Goal: Task Accomplishment & Management: Manage account settings

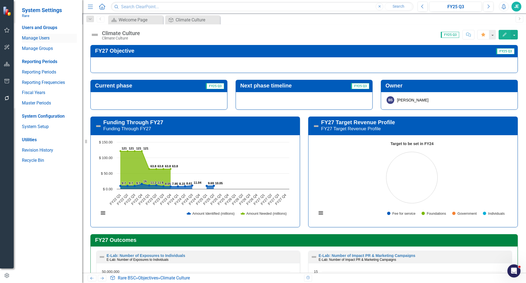
click at [41, 37] on link "Manage Users" at bounding box center [49, 38] width 55 height 6
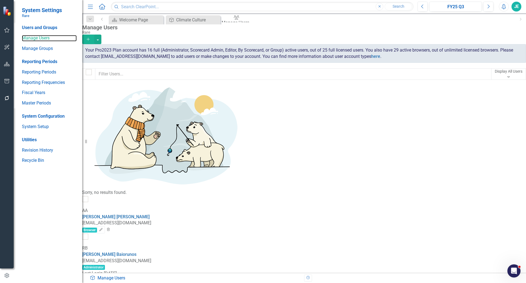
checkbox input "false"
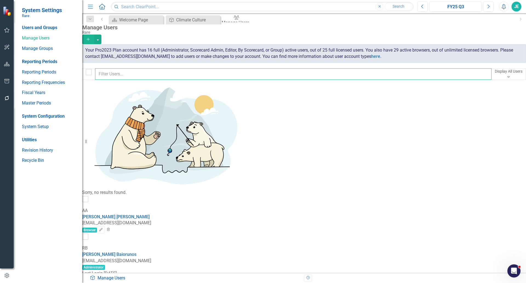
click at [414, 75] on input "text" at bounding box center [293, 74] width 397 height 12
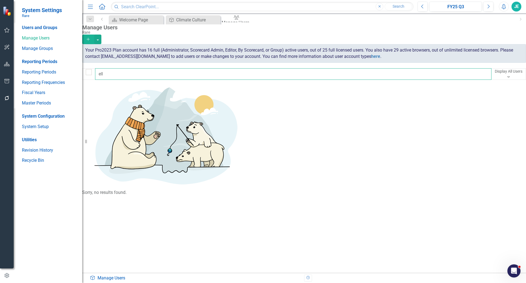
type input "ells"
checkbox input "false"
type input "ells"
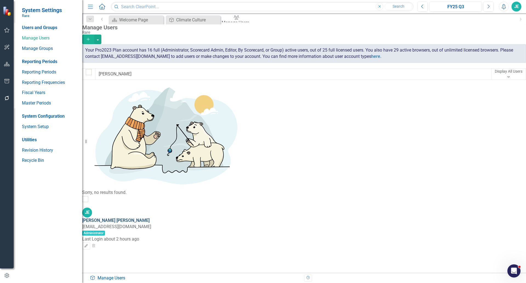
click at [135, 218] on link "Jeremy Ellsworth" at bounding box center [115, 220] width 67 height 5
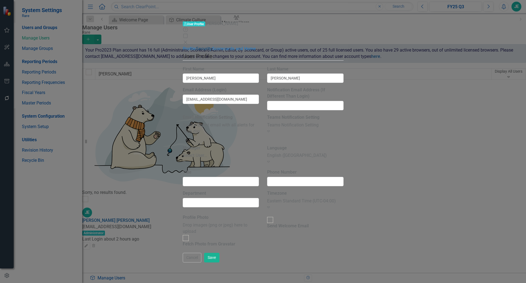
click at [196, 46] on link "Security" at bounding box center [204, 48] width 16 height 5
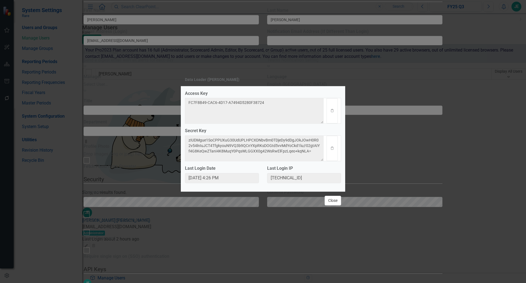
click at [330, 201] on button "Close" at bounding box center [333, 201] width 16 height 10
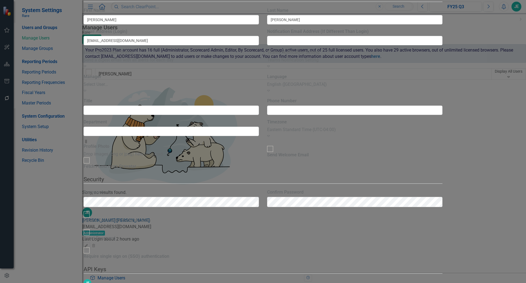
click at [494, 110] on link "API Key Edit API Key" at bounding box center [490, 111] width 43 height 10
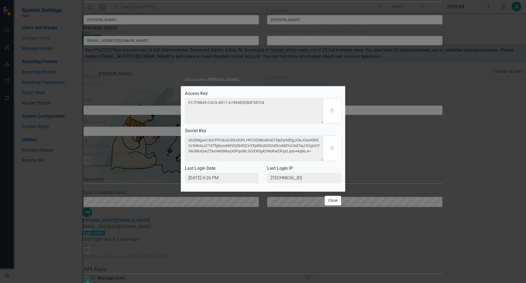
click at [336, 205] on button "Close" at bounding box center [333, 201] width 16 height 10
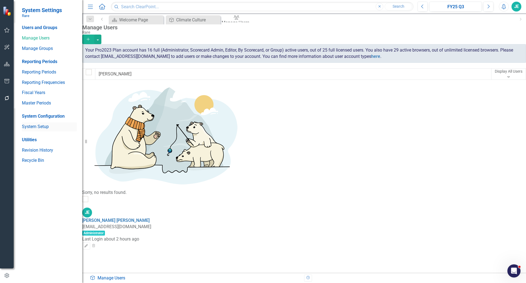
click at [40, 127] on link "System Setup" at bounding box center [49, 127] width 55 height 6
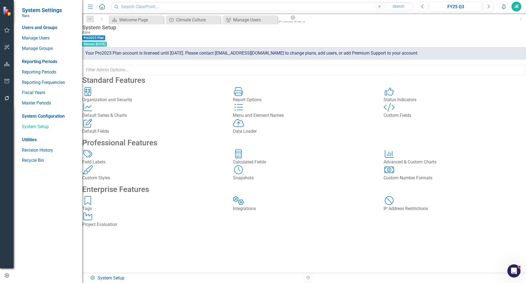
click at [292, 135] on div "Data Loader Data Loader" at bounding box center [304, 127] width 143 height 16
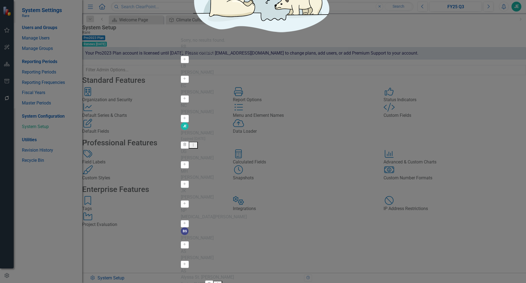
click at [185, 130] on div "[PERSON_NAME]" at bounding box center [263, 133] width 165 height 6
click at [198, 142] on button "Dropdown Menu" at bounding box center [193, 145] width 9 height 7
click at [189, 141] on button "Trash" at bounding box center [185, 144] width 8 height 7
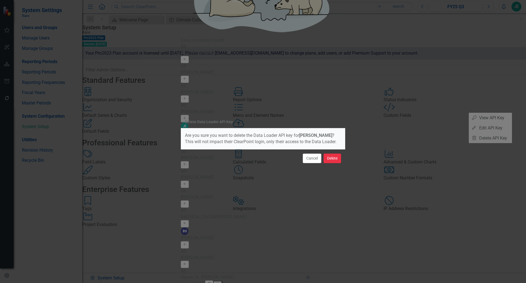
click at [334, 159] on button "Delete" at bounding box center [333, 159] width 18 height 10
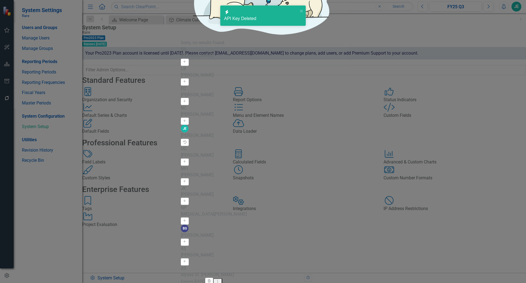
click at [187, 141] on icon "Undelete" at bounding box center [185, 142] width 4 height 3
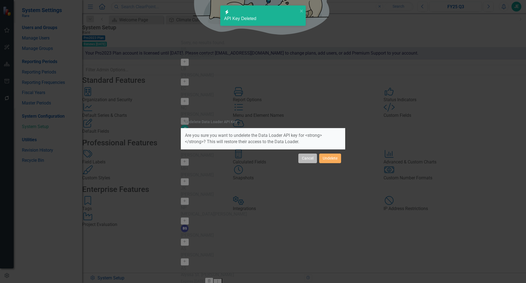
click at [301, 158] on button "Cancel" at bounding box center [308, 159] width 19 height 10
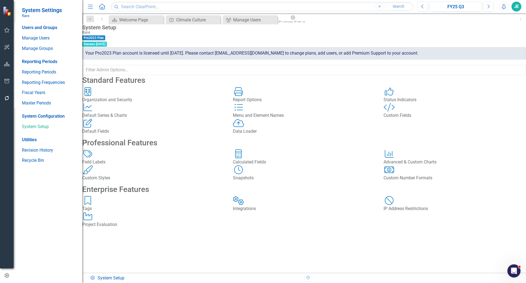
click at [271, 135] on div "Data Loader" at bounding box center [304, 131] width 143 height 6
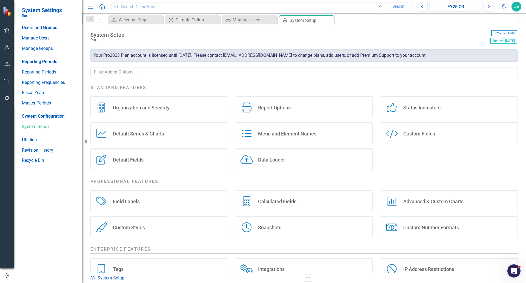
click at [272, 162] on div "Data Loader" at bounding box center [271, 160] width 27 height 6
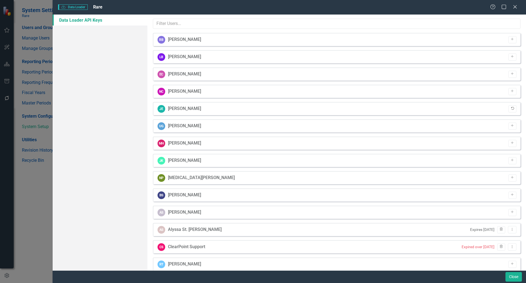
click at [511, 108] on icon "Undelete" at bounding box center [513, 108] width 4 height 3
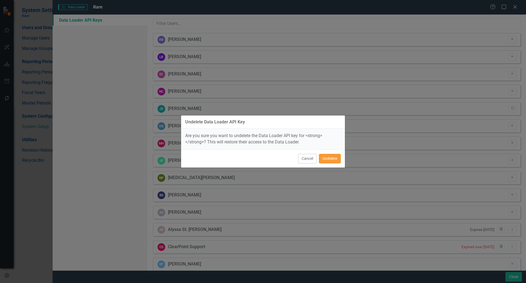
click at [327, 158] on button "Undelete" at bounding box center [330, 159] width 22 height 10
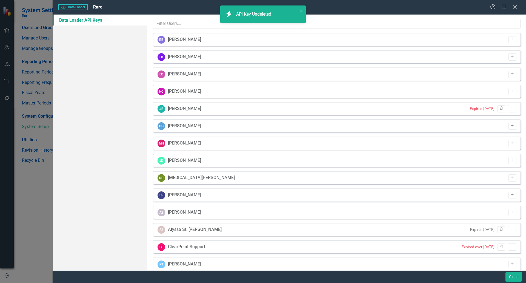
click at [500, 107] on icon "Trash" at bounding box center [502, 108] width 4 height 3
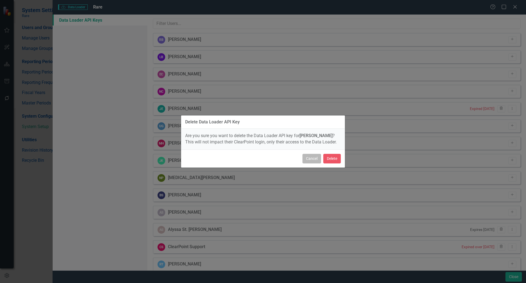
click at [314, 156] on button "Cancel" at bounding box center [312, 159] width 19 height 10
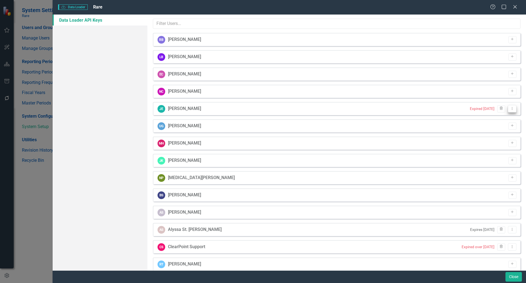
click at [511, 110] on button "Dropdown Menu" at bounding box center [512, 108] width 8 height 7
click at [502, 120] on link "API Key View API Key" at bounding box center [490, 118] width 43 height 10
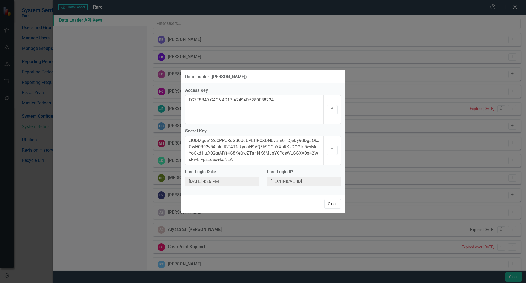
click at [334, 203] on button "Close" at bounding box center [333, 204] width 16 height 10
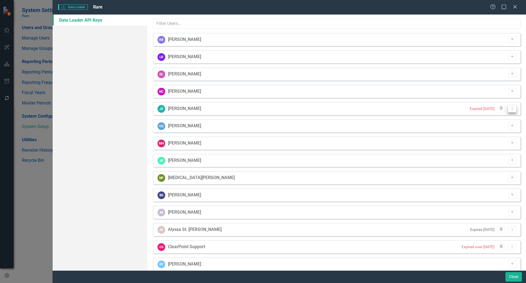
click at [508, 110] on button "Dropdown Menu" at bounding box center [512, 108] width 8 height 7
click at [495, 127] on link "Edit Edit API Key" at bounding box center [490, 128] width 43 height 10
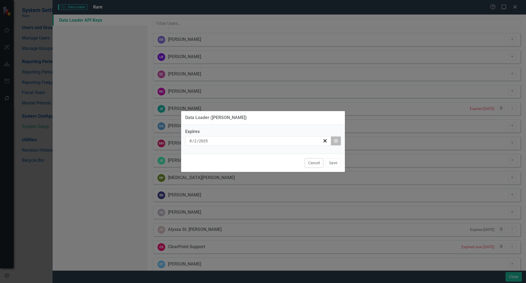
click at [335, 139] on icon "button" at bounding box center [336, 141] width 3 height 4
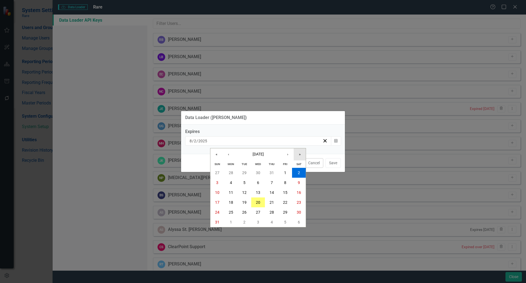
click at [303, 155] on button "»" at bounding box center [300, 154] width 12 height 12
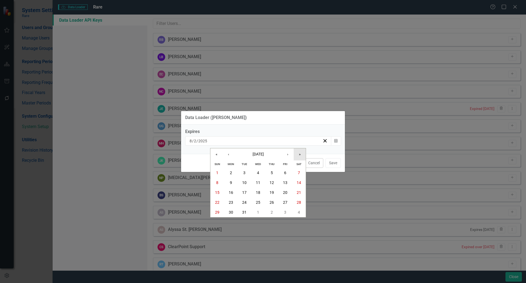
click at [303, 155] on button "»" at bounding box center [300, 154] width 12 height 12
click at [280, 213] on button "1" at bounding box center [286, 212] width 14 height 10
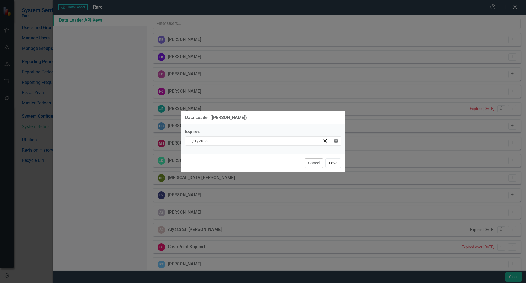
click at [333, 162] on button "Save" at bounding box center [333, 163] width 15 height 10
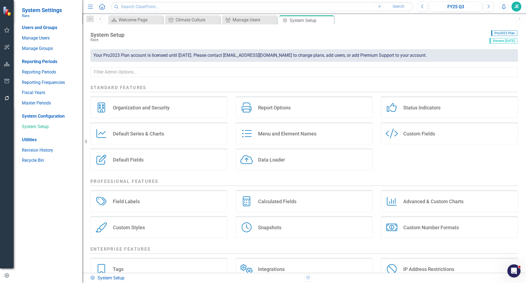
click at [259, 161] on div "Data Loader" at bounding box center [271, 160] width 27 height 6
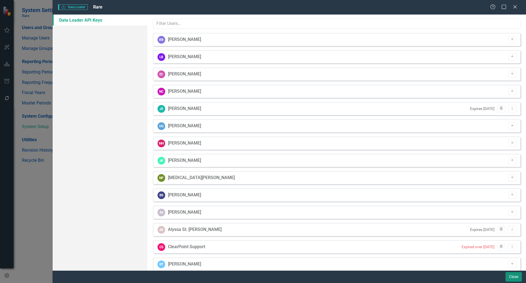
click at [514, 274] on button "Close" at bounding box center [514, 277] width 16 height 10
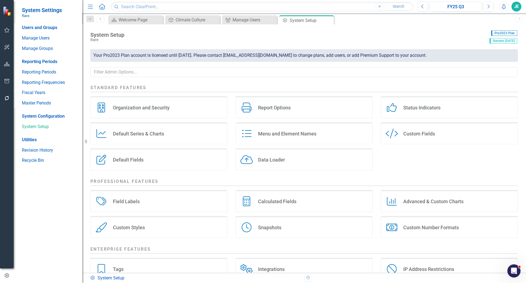
click at [290, 155] on div "Data Loader Data Loader" at bounding box center [304, 159] width 137 height 22
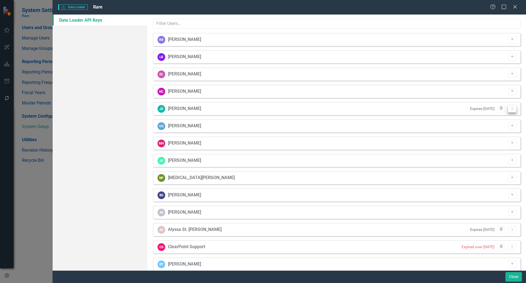
click at [510, 108] on icon "Dropdown Menu" at bounding box center [512, 109] width 5 height 4
click at [494, 116] on link "API Key View API Key" at bounding box center [490, 118] width 43 height 10
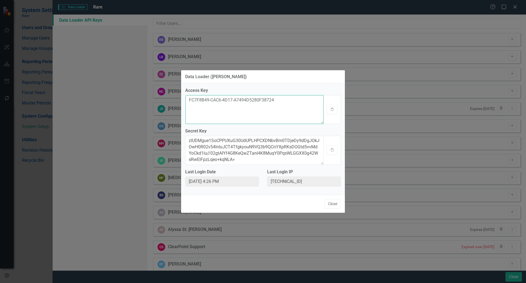
click at [226, 98] on textarea "FC7F8B49-CAC6-4D17-A7494D5280F38724" at bounding box center [255, 109] width 138 height 29
click at [226, 97] on textarea "FC7F8B49-CAC6-4D17-A7494D5280F38724" at bounding box center [255, 109] width 138 height 29
drag, startPoint x: 226, startPoint y: 97, endPoint x: 254, endPoint y: 104, distance: 28.3
click at [226, 98] on textarea "FC7F8B49-CAC6-4D17-A7494D5280F38724" at bounding box center [255, 109] width 138 height 29
click at [339, 109] on div "Clipboard" at bounding box center [333, 109] width 18 height 29
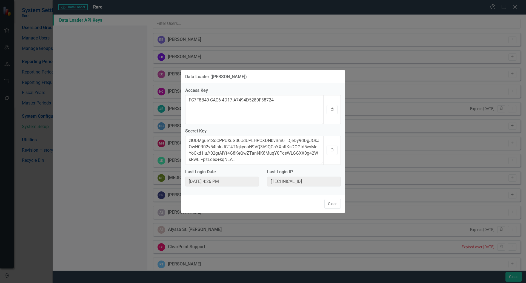
click at [335, 112] on button "Clipboard" at bounding box center [332, 109] width 11 height 9
click at [334, 112] on button "Clipboard" at bounding box center [332, 109] width 11 height 9
click at [271, 149] on textarea "zIUDMgue1SoCPPUXuG30UdUPLHPCXDNbvBm0TDjeDy9dDgJOkJOwH0R02v54lnIuJCT4TfgkyouN9VQ…" at bounding box center [255, 150] width 138 height 29
click at [333, 151] on icon "Clipboard" at bounding box center [332, 149] width 4 height 3
click at [327, 203] on button "Close" at bounding box center [333, 204] width 16 height 10
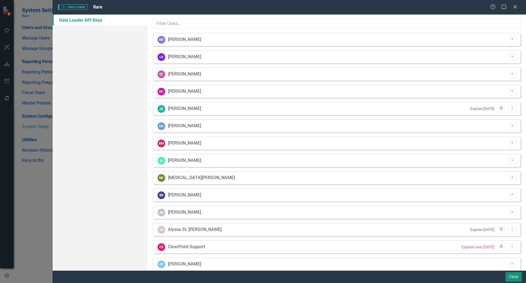
click at [506, 279] on button "Close" at bounding box center [514, 277] width 16 height 10
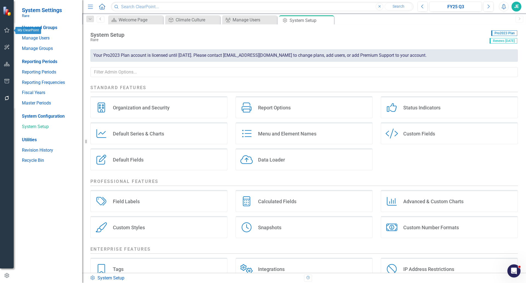
click at [6, 31] on icon "button" at bounding box center [7, 30] width 6 height 4
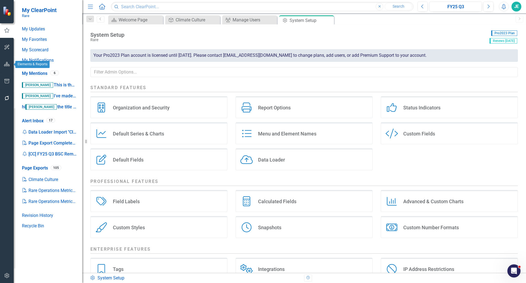
click at [8, 63] on icon "button" at bounding box center [7, 64] width 6 height 4
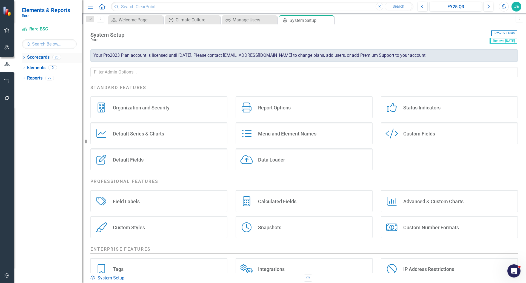
click at [39, 59] on link "Scorecards" at bounding box center [38, 57] width 22 height 6
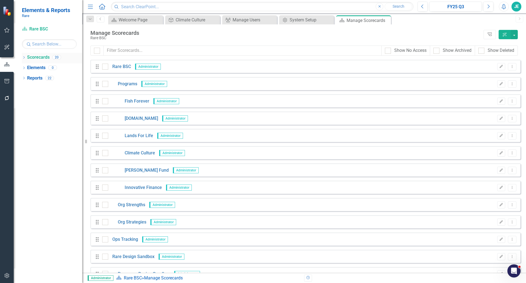
click at [25, 57] on icon "Dropdown" at bounding box center [24, 57] width 4 height 3
click at [25, 68] on icon "Dropdown" at bounding box center [27, 67] width 4 height 3
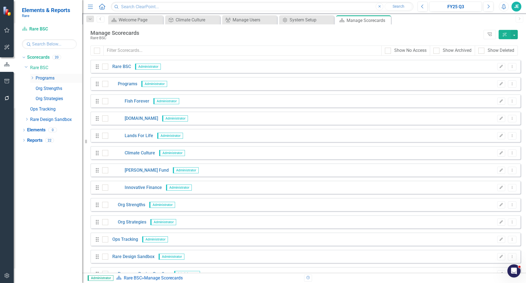
click at [32, 78] on icon "Dropdown" at bounding box center [32, 77] width 4 height 3
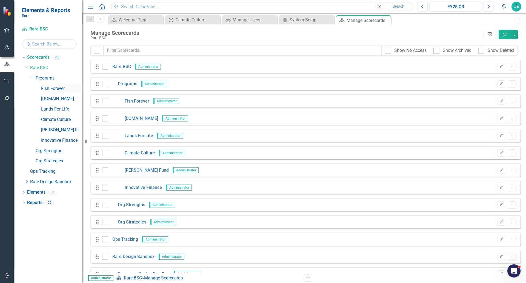
click at [49, 88] on link "Fish Forever" at bounding box center [61, 89] width 41 height 6
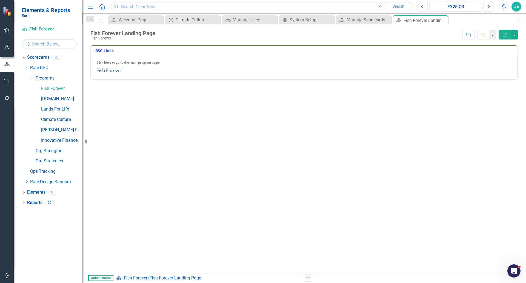
click at [113, 69] on link "Fish Forever" at bounding box center [110, 70] width 26 height 6
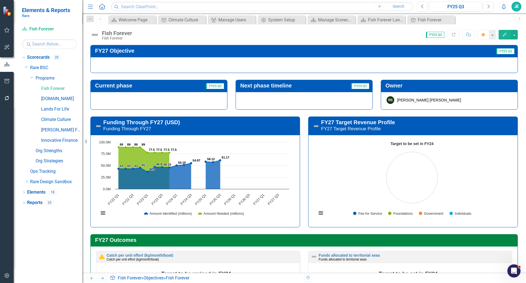
click at [316, 67] on div at bounding box center [304, 65] width 428 height 16
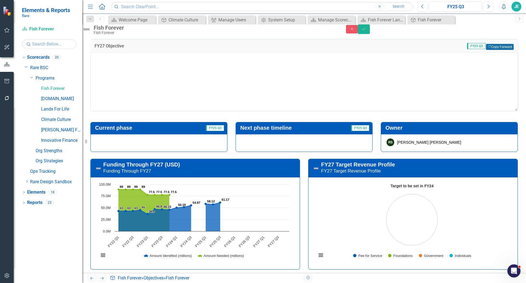
click at [501, 50] on button "Copy Forward Copy Forward" at bounding box center [500, 47] width 28 height 6
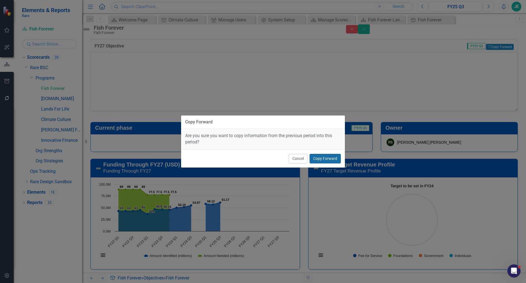
click at [321, 160] on button "Copy Forward" at bounding box center [325, 159] width 31 height 10
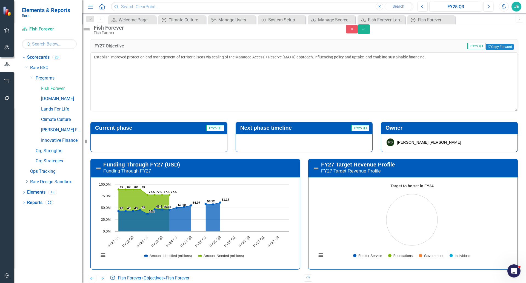
click at [157, 152] on div at bounding box center [158, 143] width 137 height 18
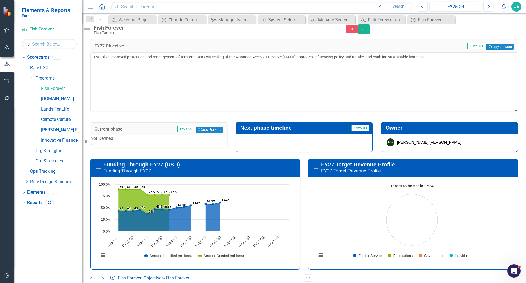
click at [268, 152] on div at bounding box center [304, 143] width 137 height 18
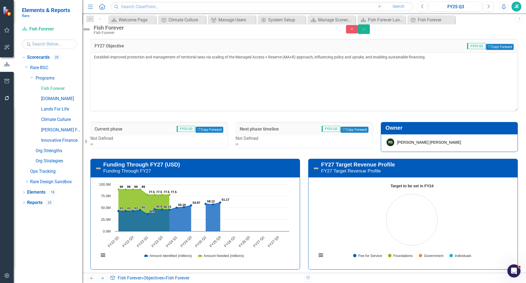
click at [521, 34] on div "Close Save" at bounding box center [436, 29] width 180 height 10
click at [370, 34] on button "Save" at bounding box center [364, 29] width 12 height 10
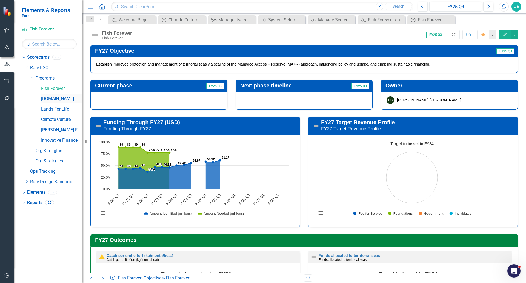
drag, startPoint x: 49, startPoint y: 99, endPoint x: 173, endPoint y: 89, distance: 124.9
click at [49, 99] on link "[DOMAIN_NAME]" at bounding box center [61, 99] width 41 height 6
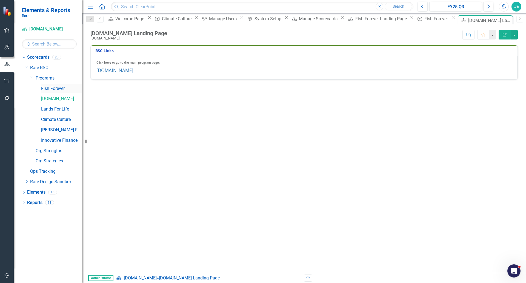
click at [49, 89] on link "Fish Forever" at bounding box center [61, 89] width 41 height 6
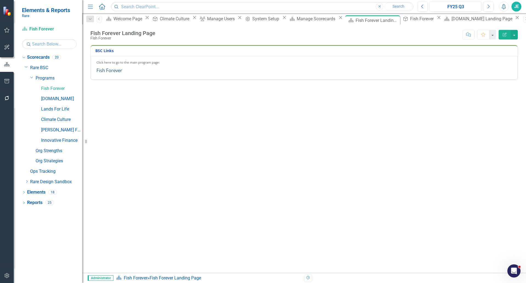
click at [101, 72] on link "Fish Forever" at bounding box center [110, 70] width 26 height 6
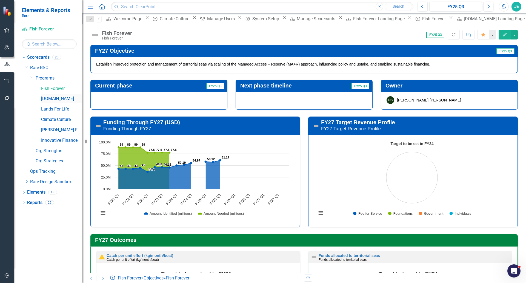
click at [51, 96] on link "[DOMAIN_NAME]" at bounding box center [61, 99] width 41 height 6
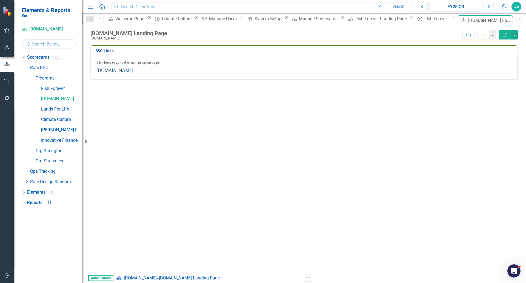
click at [99, 71] on link "[DOMAIN_NAME]" at bounding box center [115, 70] width 37 height 6
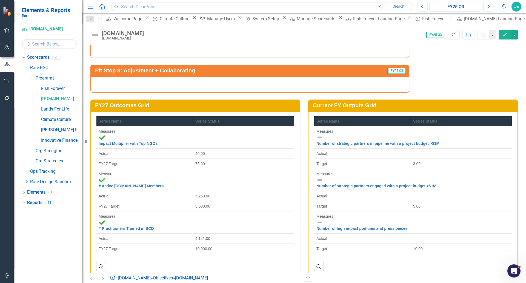
scroll to position [927, 0]
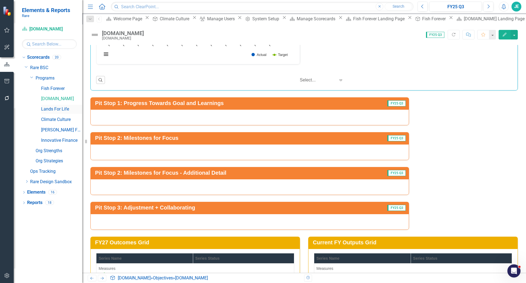
click at [45, 111] on link "Lands For Life" at bounding box center [61, 109] width 41 height 6
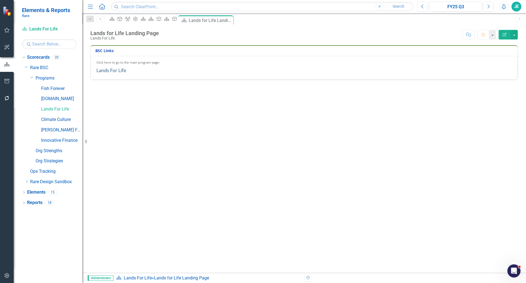
click at [112, 71] on link "Lands For Life" at bounding box center [112, 70] width 30 height 6
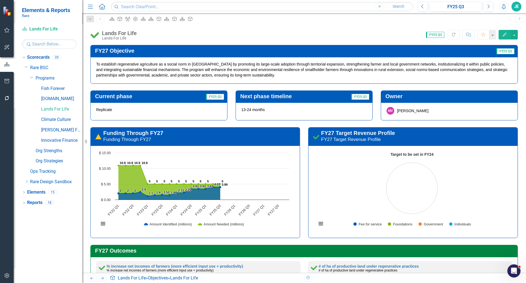
click at [306, 126] on div "FY27 Target Revenue Profile FY27 Target Revenue Profile Target to be set in FY2…" at bounding box center [413, 179] width 218 height 118
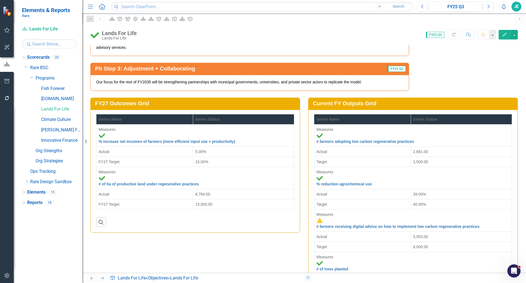
scroll to position [1227, 0]
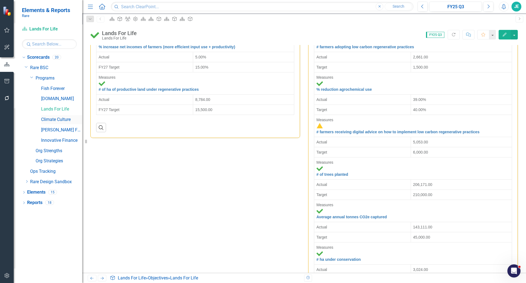
click at [51, 121] on link "Climate Culture" at bounding box center [61, 120] width 41 height 6
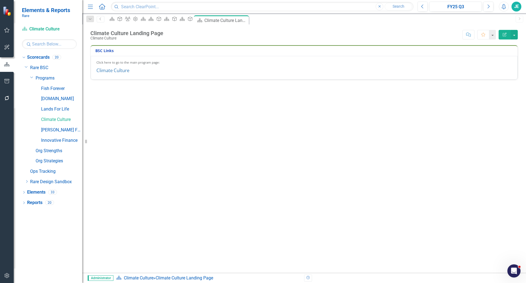
click at [108, 74] on div "Click here to go to the main program page: Climate Culture" at bounding box center [304, 68] width 427 height 24
click at [104, 71] on link "Climate Culture" at bounding box center [113, 70] width 33 height 6
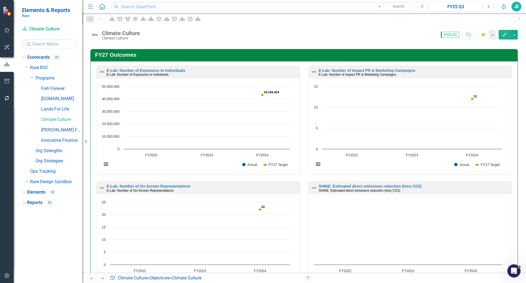
scroll to position [183, 0]
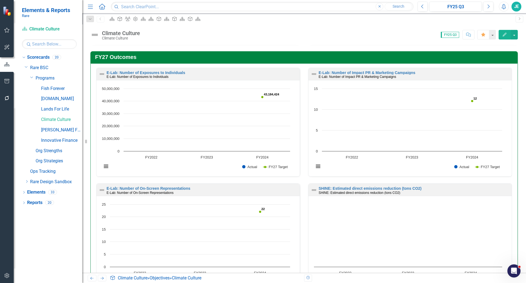
click at [212, 42] on div "Climate Culture Climate Culture Score: 0.00 FY25 Q3 Completed Comment Favorite …" at bounding box center [304, 148] width 444 height 248
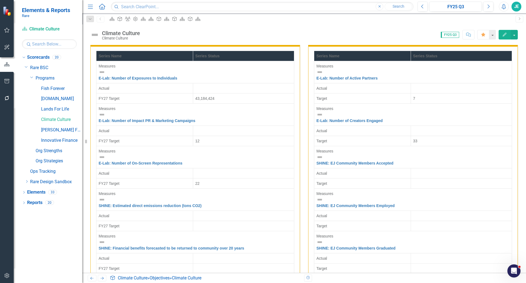
scroll to position [1402, 0]
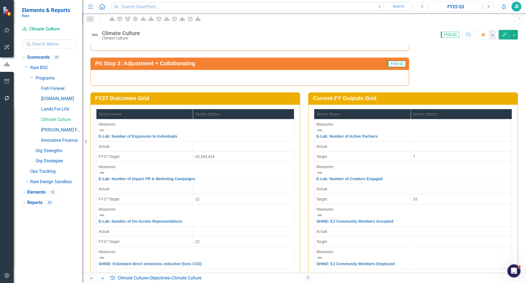
click at [484, 229] on div at bounding box center [461, 229] width 97 height 0
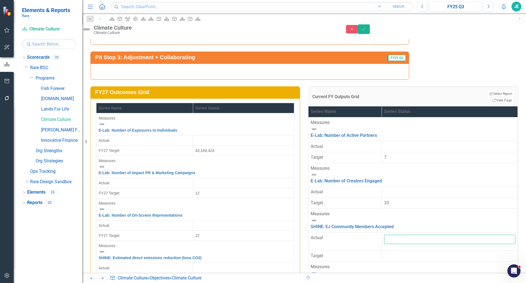
click at [483, 235] on input "number" at bounding box center [449, 239] width 131 height 9
type input "33"
click at [440, 283] on div at bounding box center [449, 287] width 131 height 0
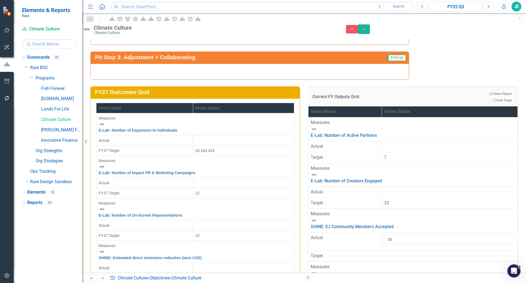
type input "2"
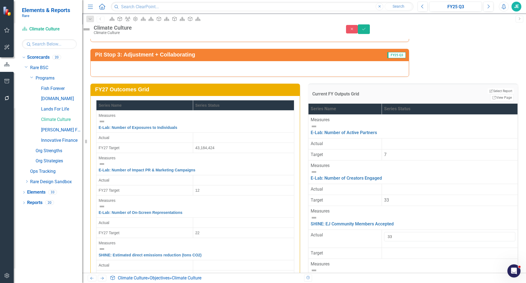
scroll to position [91, 0]
type input "25"
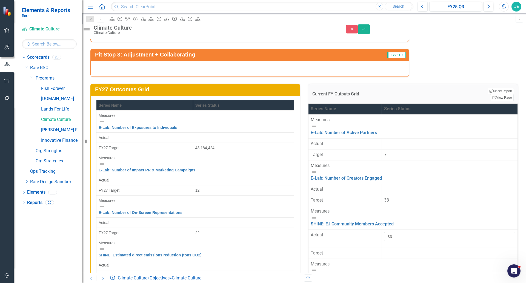
scroll to position [1494, 0]
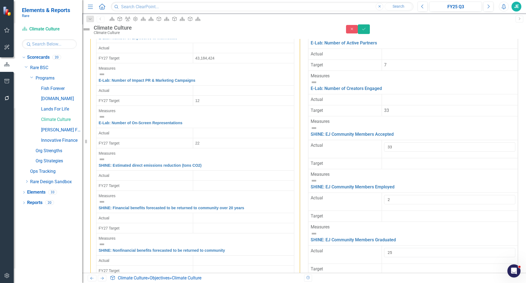
type input ".886"
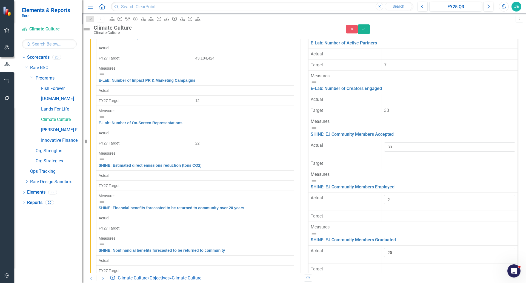
type input ".736"
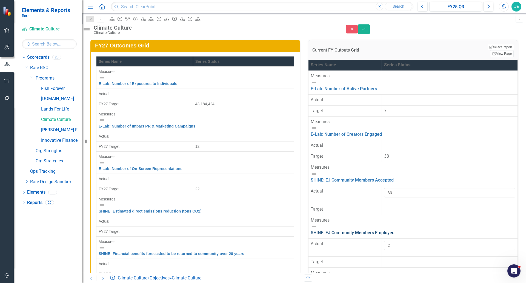
scroll to position [1403, 0]
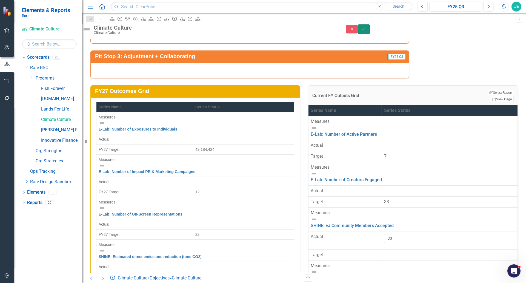
click at [367, 31] on icon "Save" at bounding box center [364, 29] width 5 height 4
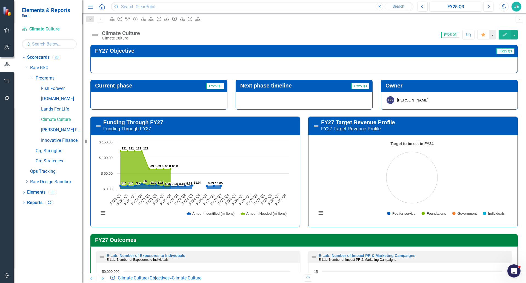
scroll to position [292, 0]
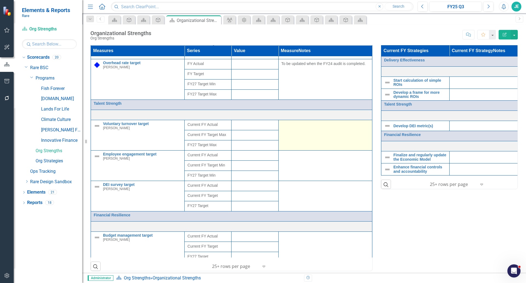
scroll to position [219, 0]
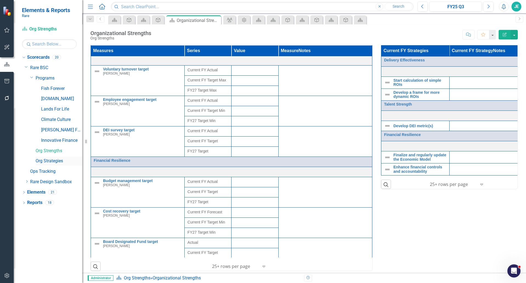
click at [56, 162] on link "Org Strategies" at bounding box center [59, 161] width 47 height 6
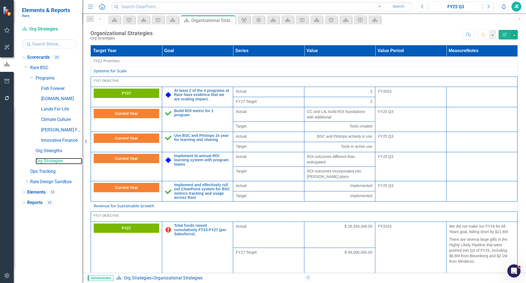
scroll to position [440, 0]
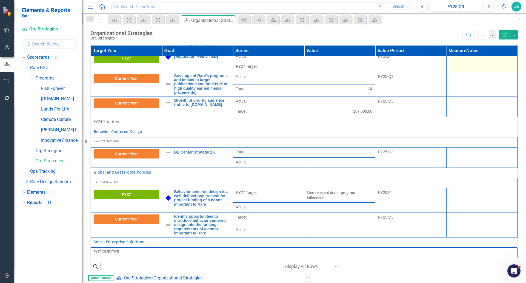
scroll to position [1057, 0]
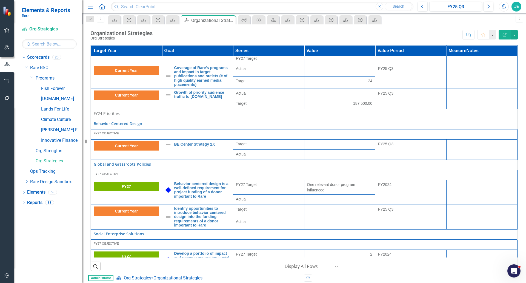
click at [11, 97] on button "button" at bounding box center [7, 99] width 12 height 12
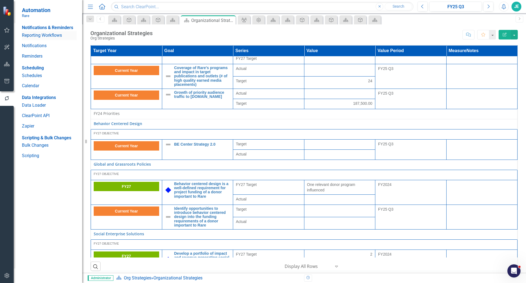
click at [54, 36] on link "Reporting Workflows" at bounding box center [49, 35] width 55 height 6
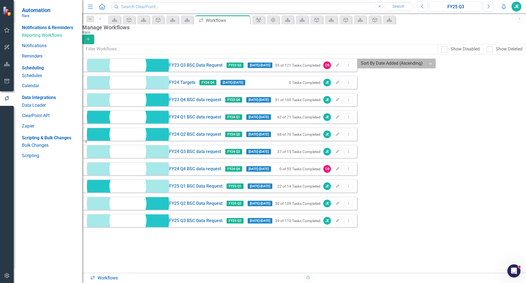
click at [358, 68] on div "Sort By Date Added (Ascending)" at bounding box center [391, 64] width 67 height 10
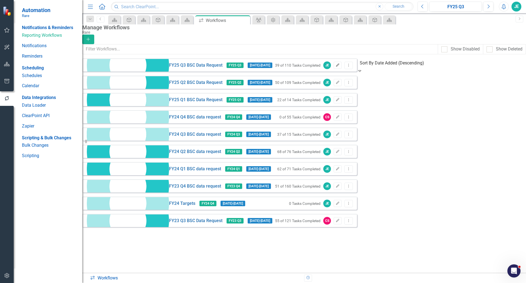
click at [340, 67] on icon "Edit" at bounding box center [338, 65] width 4 height 3
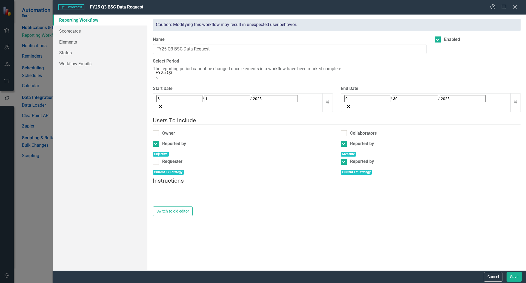
type textarea "<p>Please report your Q3 numbers no later than <strong>Friday, August 15th</str…"
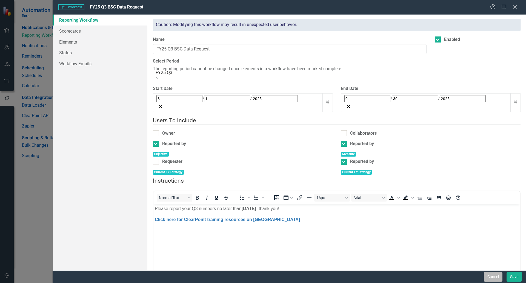
click at [495, 281] on button "Cancel" at bounding box center [493, 277] width 19 height 10
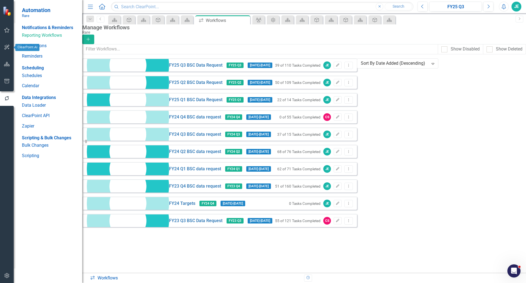
click at [8, 32] on icon "button" at bounding box center [6, 30] width 5 height 5
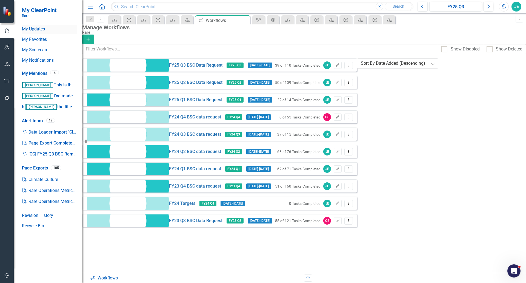
click at [42, 29] on link "My Updates" at bounding box center [49, 29] width 55 height 6
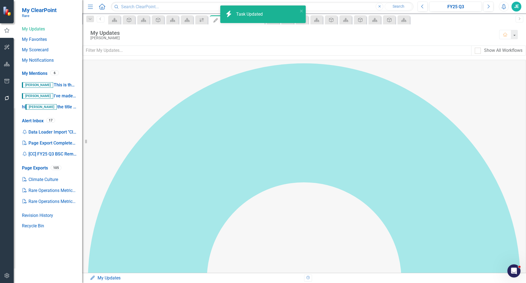
checkbox input "true"
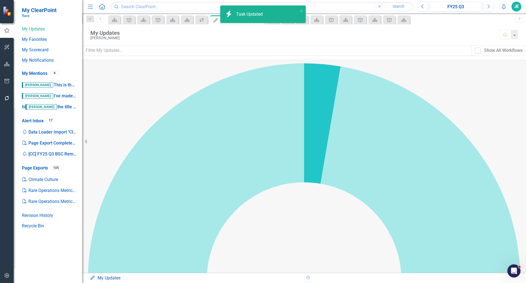
checkbox input "true"
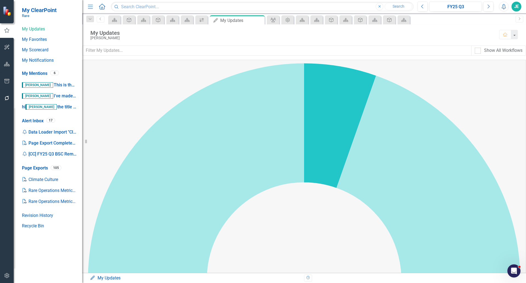
checkbox input "true"
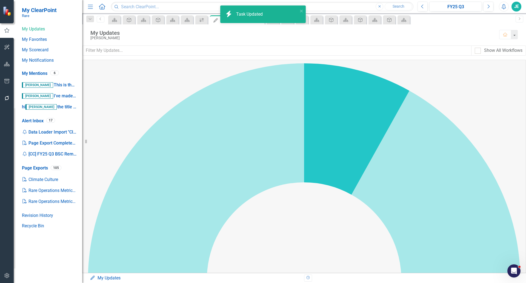
checkbox input "true"
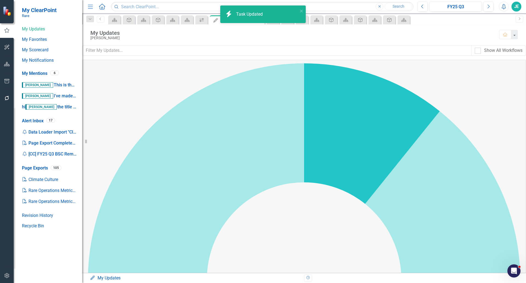
checkbox input "true"
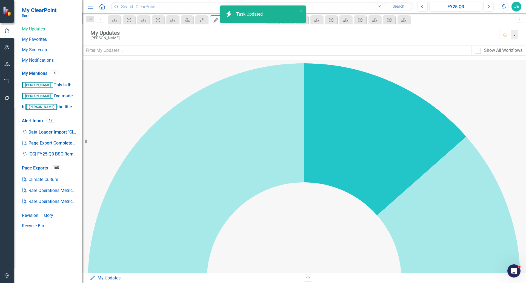
checkbox input "true"
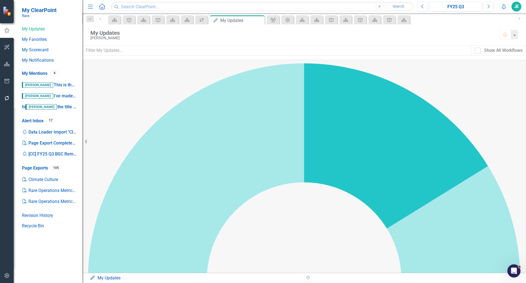
scroll to position [91, 0]
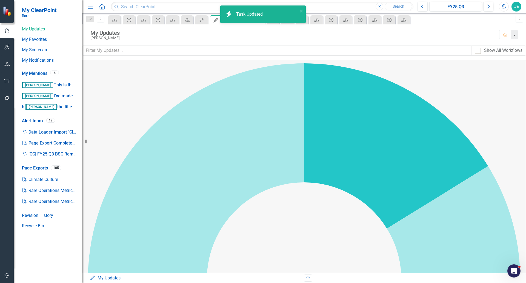
checkbox input "true"
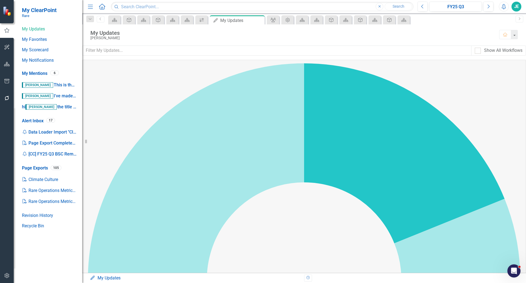
checkbox input "true"
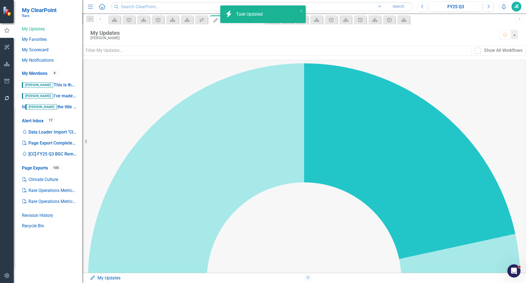
checkbox input "true"
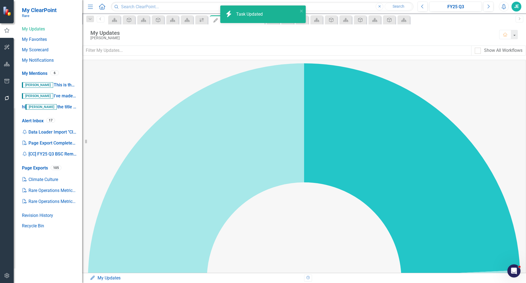
checkbox input "true"
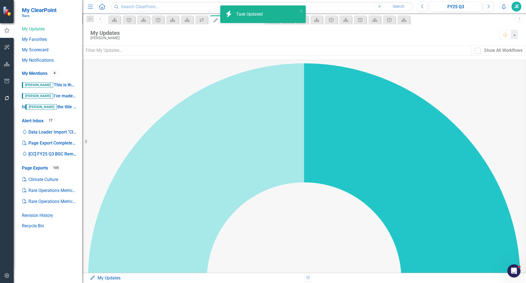
checkbox input "true"
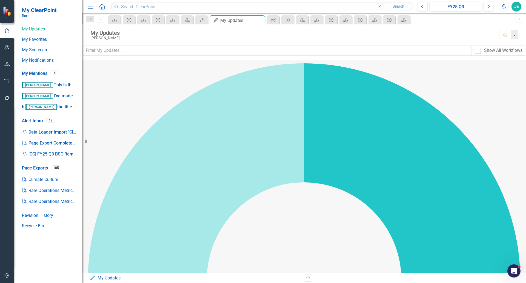
checkbox input "true"
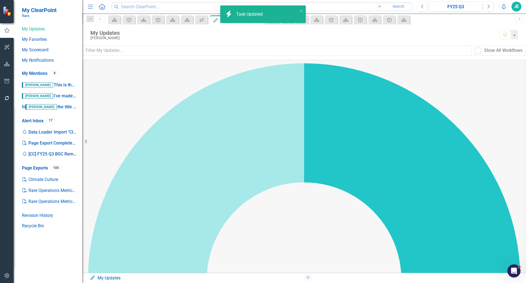
checkbox input "true"
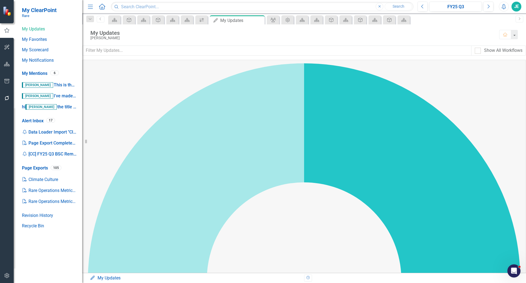
checkbox input "true"
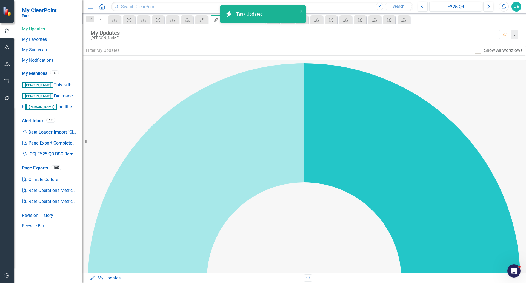
checkbox input "true"
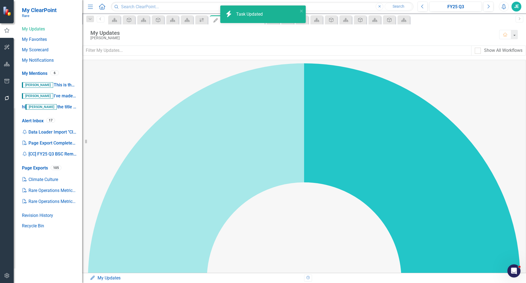
checkbox input "true"
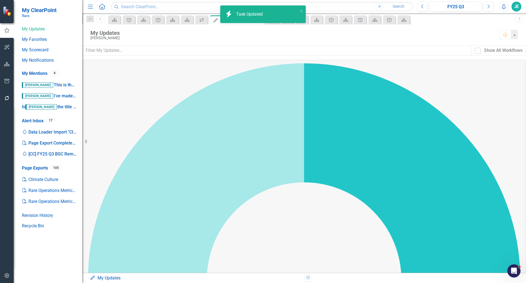
checkbox input "true"
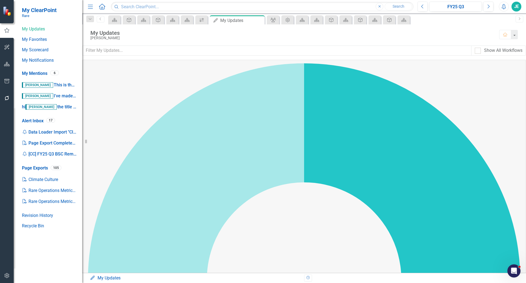
scroll to position [489, 0]
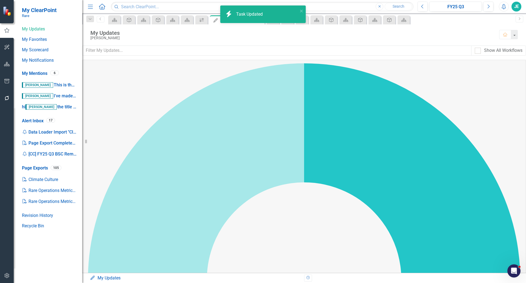
checkbox input "true"
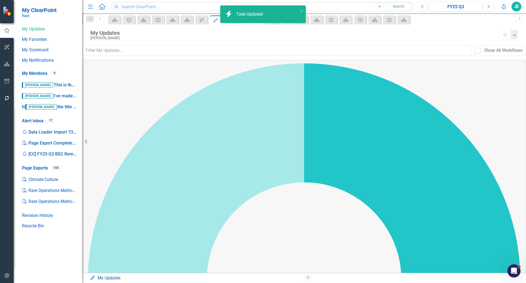
checkbox input "true"
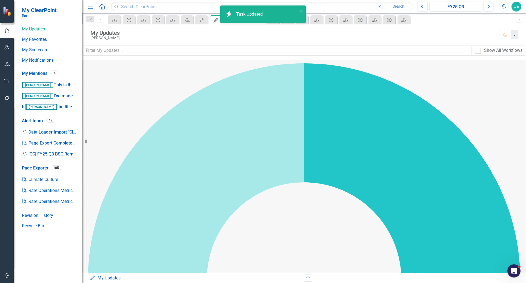
checkbox input "true"
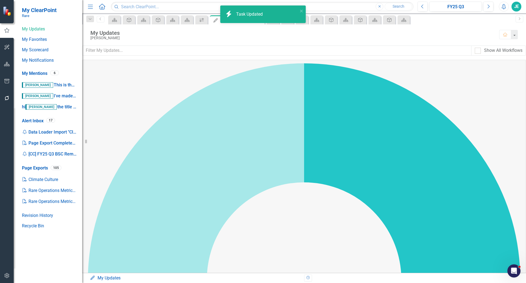
checkbox input "true"
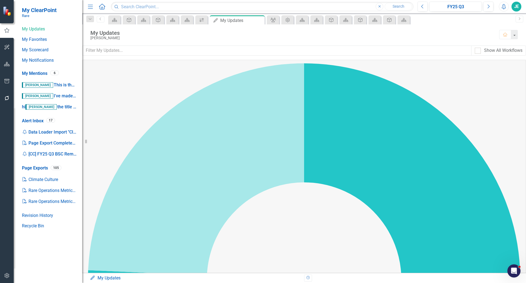
scroll to position [398, 0]
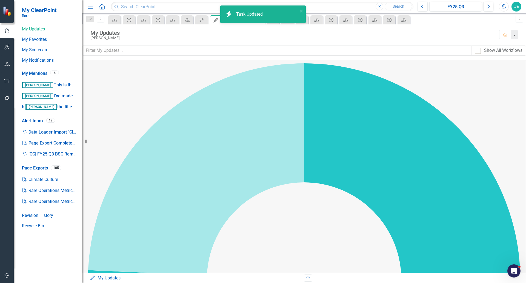
checkbox input "true"
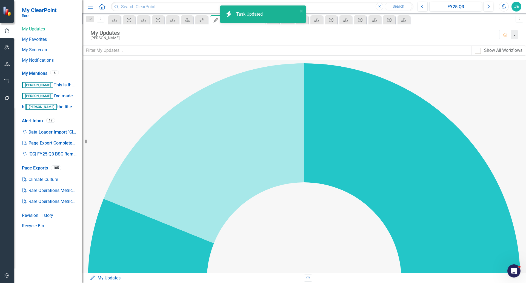
checkbox input "true"
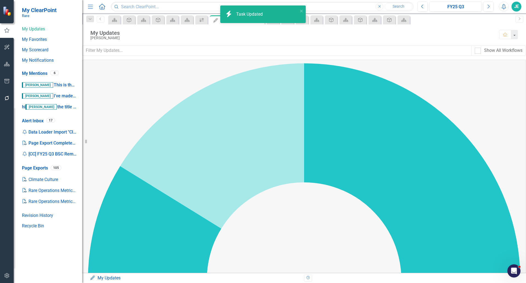
checkbox input "true"
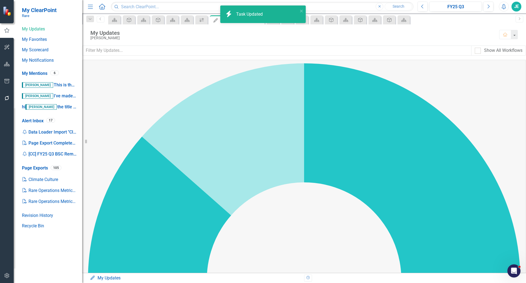
scroll to position [0, 0]
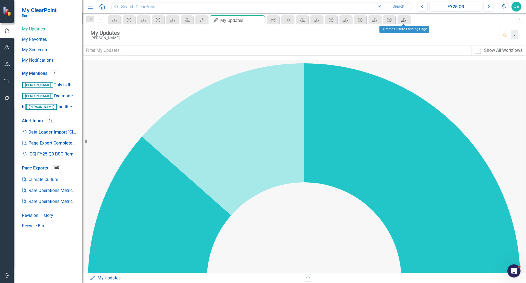
click at [403, 20] on icon "Scorecard" at bounding box center [403, 20] width 5 height 4
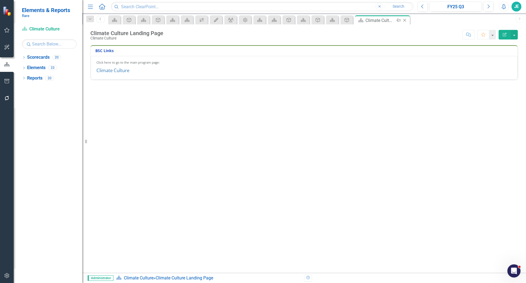
click at [405, 20] on icon "Close" at bounding box center [404, 20] width 5 height 4
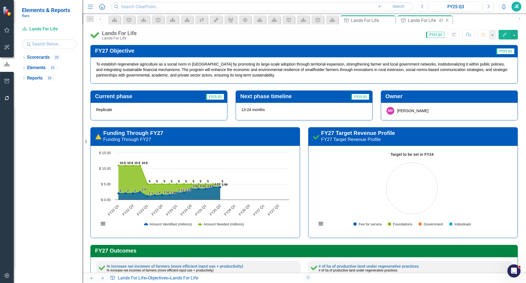
click at [447, 20] on icon at bounding box center [447, 20] width 3 height 3
click at [390, 21] on icon at bounding box center [390, 20] width 3 height 3
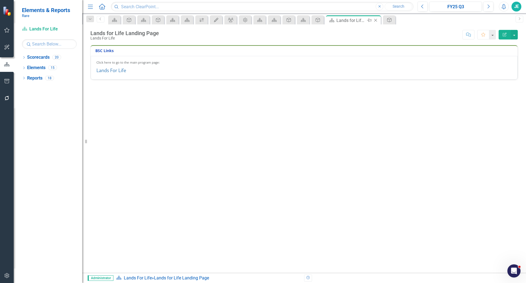
click at [376, 20] on icon at bounding box center [376, 20] width 3 height 3
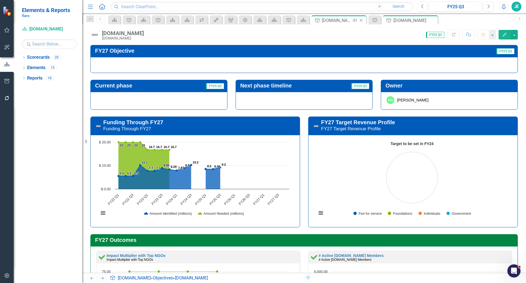
click at [362, 20] on icon at bounding box center [361, 20] width 3 height 3
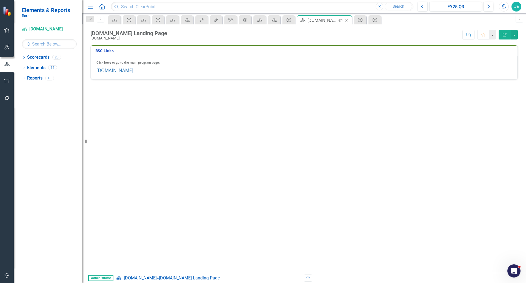
click at [347, 21] on icon at bounding box center [346, 20] width 3 height 3
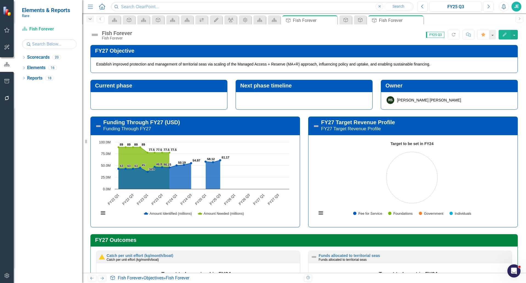
click at [91, 19] on icon "Dropdown" at bounding box center [90, 19] width 5 height 4
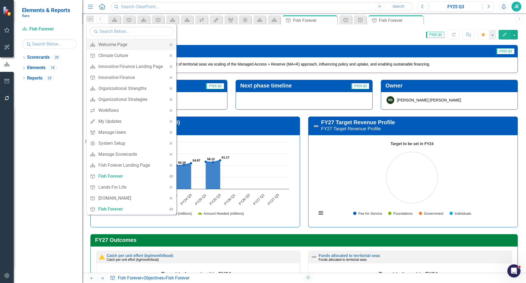
click at [170, 44] on icon "Close" at bounding box center [171, 45] width 5 height 4
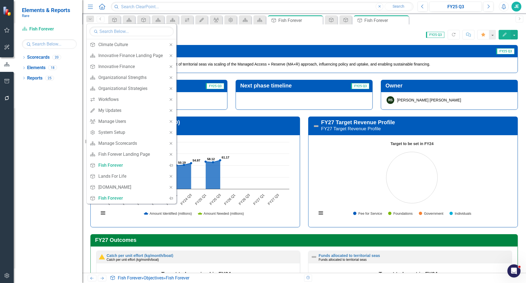
click at [170, 44] on icon "Close" at bounding box center [171, 45] width 5 height 4
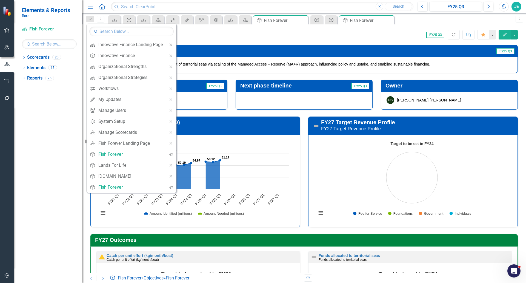
click at [170, 44] on icon "Close" at bounding box center [171, 45] width 5 height 4
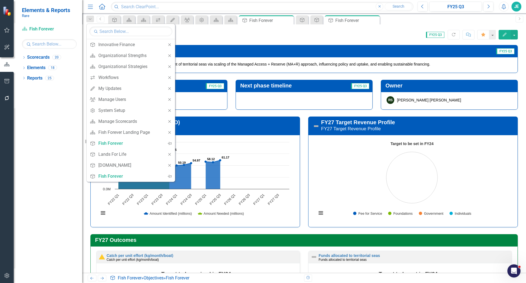
click at [170, 44] on icon at bounding box center [169, 44] width 2 height 2
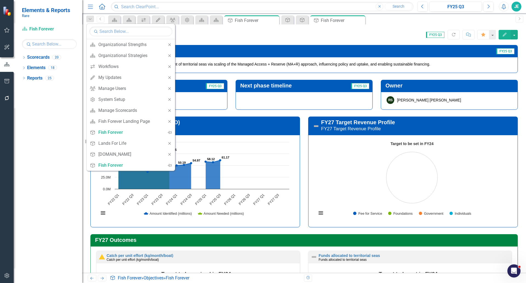
click at [170, 44] on icon at bounding box center [169, 44] width 2 height 2
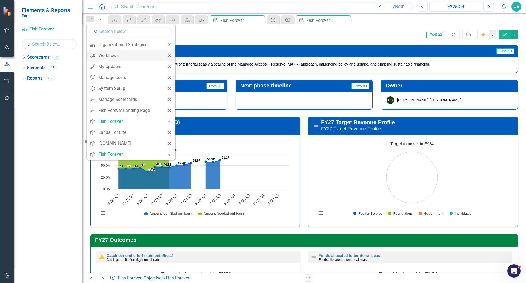
click at [171, 55] on icon "Close" at bounding box center [169, 56] width 5 height 4
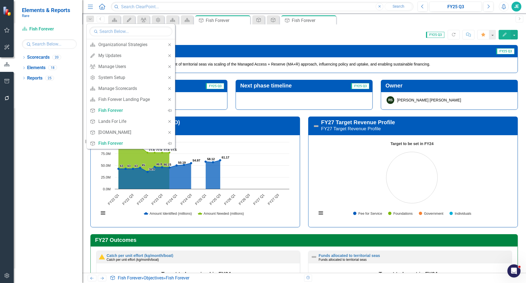
click at [171, 55] on icon "Close" at bounding box center [169, 56] width 5 height 4
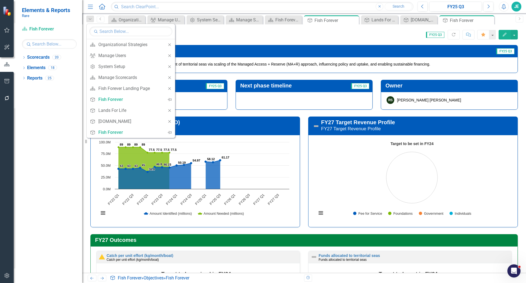
click at [171, 55] on icon "Close" at bounding box center [169, 56] width 5 height 4
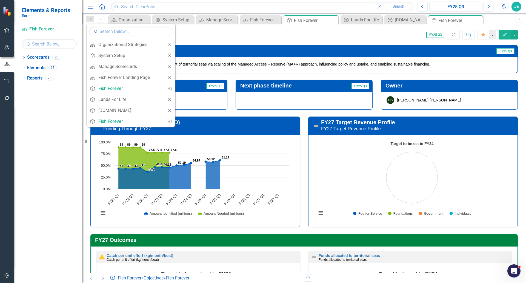
click at [171, 55] on icon "Close" at bounding box center [169, 56] width 5 height 4
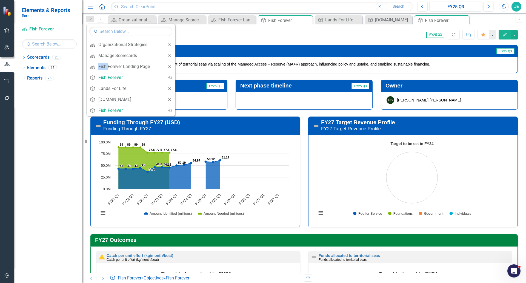
click at [171, 55] on icon "Close" at bounding box center [169, 56] width 5 height 4
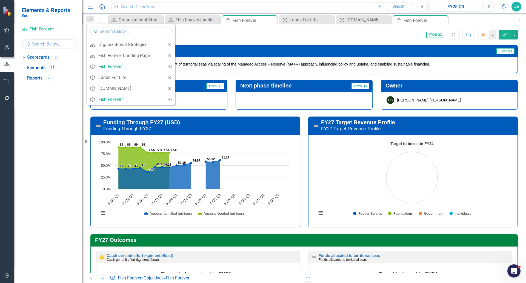
click at [171, 55] on icon "Close" at bounding box center [169, 56] width 5 height 4
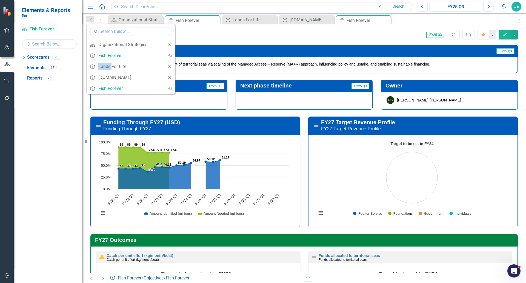
click at [171, 55] on icon "Pin" at bounding box center [170, 55] width 4 height 5
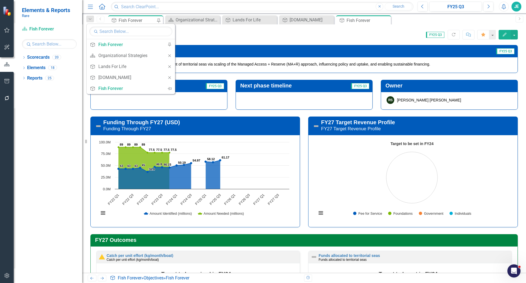
click at [171, 55] on icon "Close" at bounding box center [169, 56] width 5 height 4
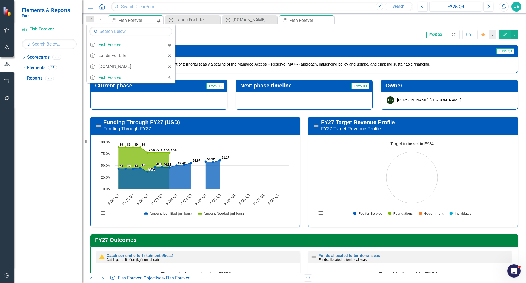
click at [171, 55] on icon "Close" at bounding box center [169, 56] width 5 height 4
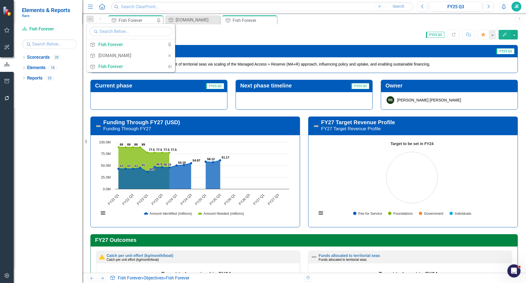
click at [171, 55] on icon "Close" at bounding box center [169, 56] width 5 height 4
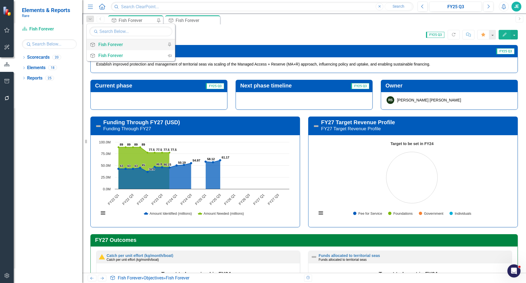
click at [167, 43] on icon "Pin" at bounding box center [169, 45] width 5 height 4
drag, startPoint x: 259, startPoint y: 33, endPoint x: 262, endPoint y: 36, distance: 4.5
click at [259, 32] on div "Score: 0.00 FY25 Q3 Completed Refresh Comment Favorite Edit" at bounding box center [326, 34] width 383 height 9
click at [91, 17] on icon "Dropdown" at bounding box center [90, 19] width 5 height 4
click at [152, 20] on icon "Pin" at bounding box center [151, 20] width 4 height 5
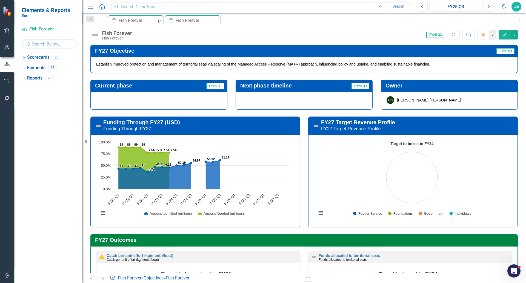
click at [158, 20] on icon "Pin" at bounding box center [159, 20] width 4 height 5
click at [158, 19] on icon "Close" at bounding box center [157, 20] width 5 height 4
click at [24, 56] on icon "Dropdown" at bounding box center [24, 57] width 4 height 3
click at [27, 68] on icon "Dropdown" at bounding box center [27, 67] width 4 height 3
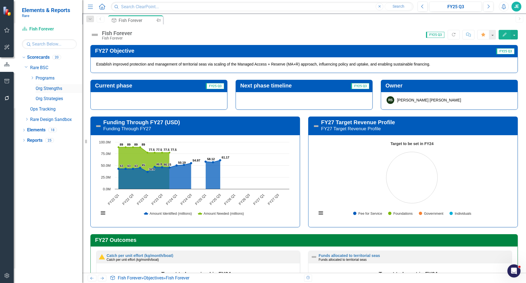
click at [49, 89] on link "Org Strengths" at bounding box center [59, 89] width 47 height 6
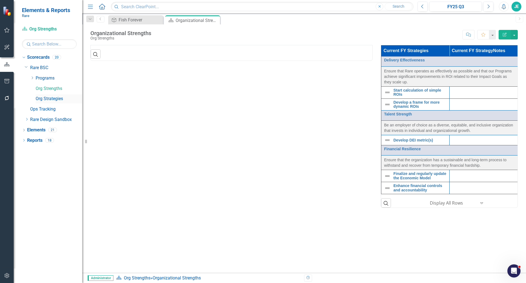
click at [46, 98] on link "Org Strategies" at bounding box center [59, 99] width 47 height 6
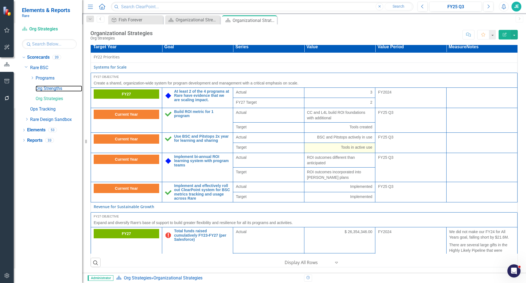
drag, startPoint x: 58, startPoint y: 89, endPoint x: 292, endPoint y: 172, distance: 248.2
click at [57, 89] on link "Org Strengths" at bounding box center [59, 89] width 47 height 6
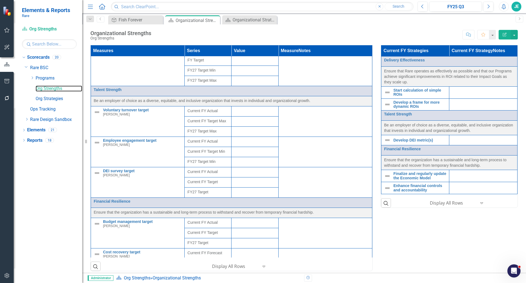
scroll to position [224, 0]
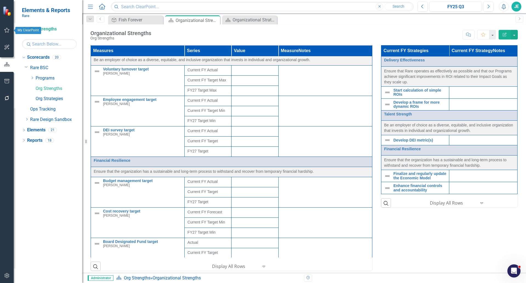
click at [11, 32] on button "button" at bounding box center [7, 31] width 12 height 12
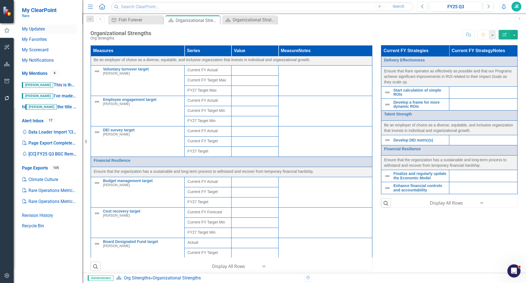
click at [38, 30] on link "My Updates" at bounding box center [49, 29] width 55 height 6
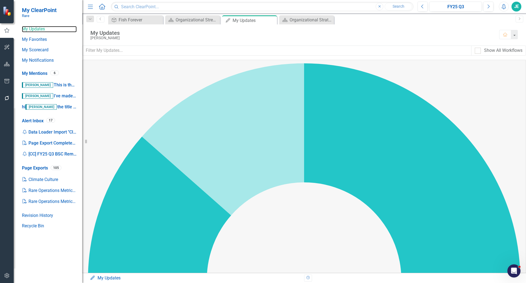
scroll to position [91, 0]
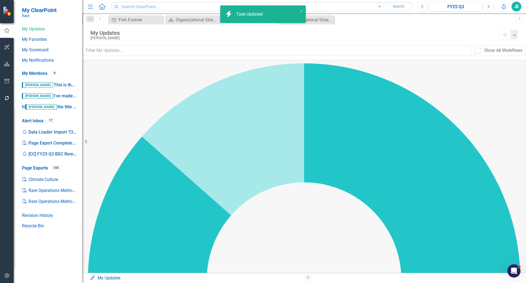
checkbox input "true"
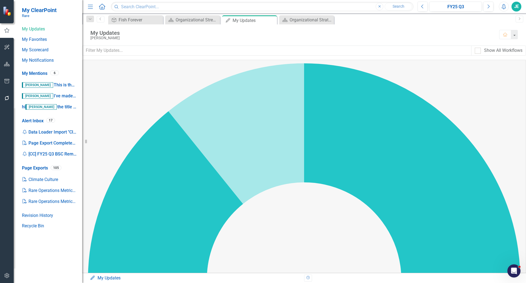
scroll to position [46, 0]
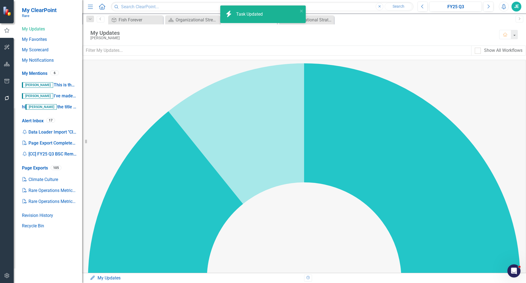
checkbox input "true"
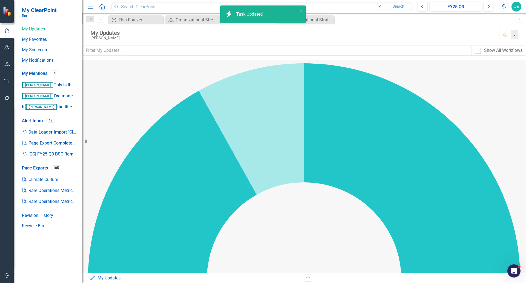
checkbox input "true"
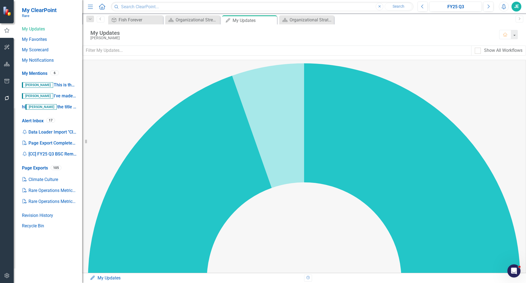
scroll to position [0, 0]
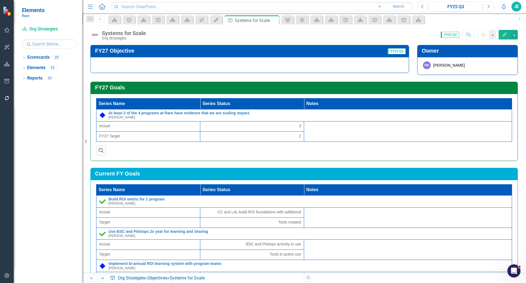
click at [193, 62] on div at bounding box center [249, 65] width 319 height 16
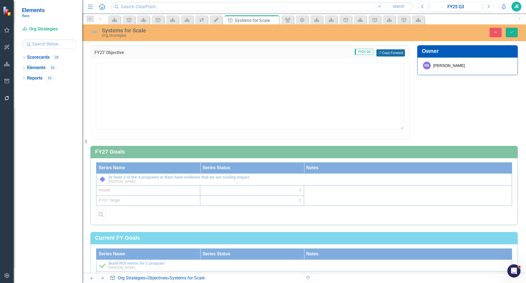
click at [397, 55] on button "Copy Forward Copy Forward" at bounding box center [391, 52] width 28 height 7
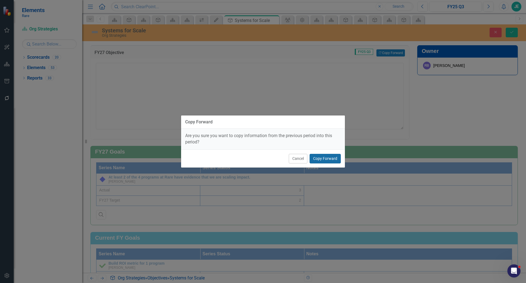
click at [335, 159] on button "Copy Forward" at bounding box center [325, 159] width 31 height 10
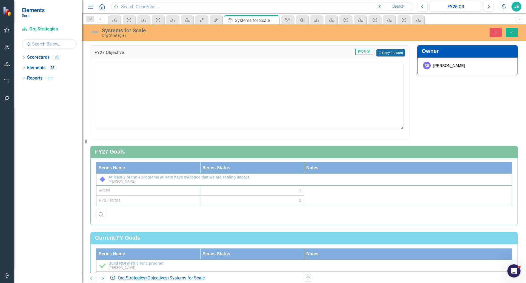
type textarea "Create a shared, organization-wide system for program development and managemen…"
click at [510, 34] on button "Save" at bounding box center [512, 33] width 12 height 10
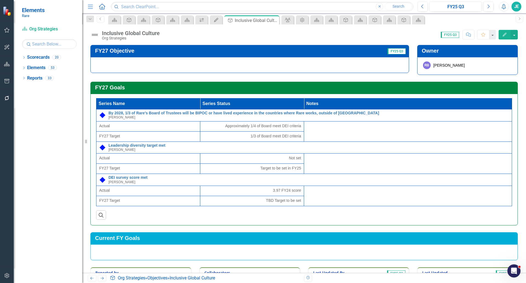
click at [205, 65] on div at bounding box center [249, 65] width 319 height 16
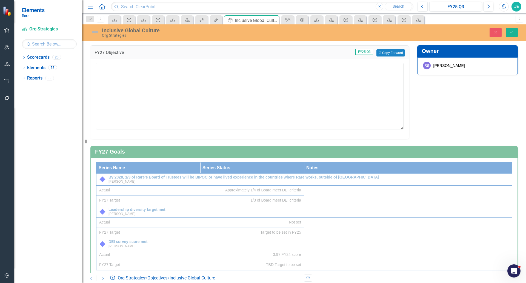
click at [205, 65] on textarea at bounding box center [250, 96] width 308 height 66
click at [379, 53] on icon "Copy Forward" at bounding box center [381, 53] width 4 height 3
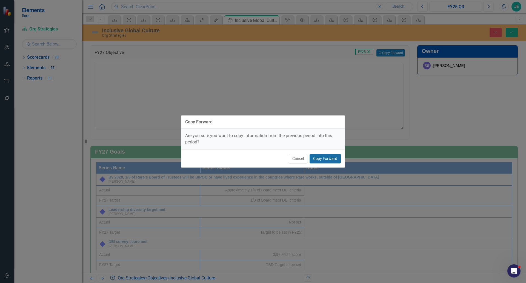
click at [324, 156] on button "Copy Forward" at bounding box center [325, 159] width 31 height 10
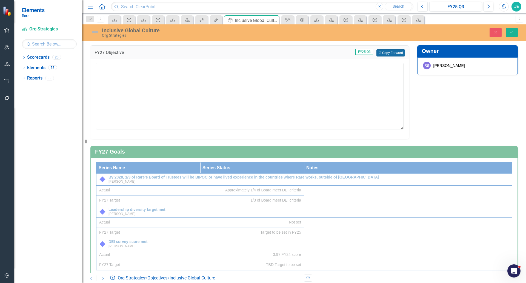
type textarea "Actively create a more diverse, equitable, inclusive, and global culture at Rar…"
click at [514, 30] on icon "Save" at bounding box center [512, 32] width 5 height 4
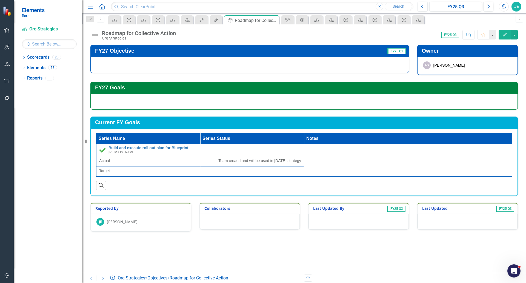
click at [271, 61] on div at bounding box center [249, 65] width 319 height 16
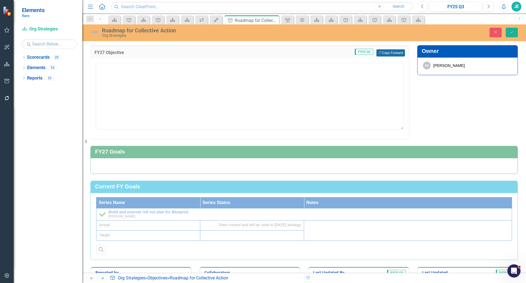
click at [390, 51] on button "Copy Forward Copy Forward" at bounding box center [391, 52] width 28 height 7
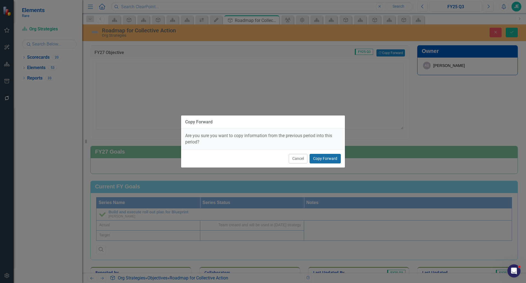
drag, startPoint x: 330, startPoint y: 157, endPoint x: 395, endPoint y: 120, distance: 74.8
click at [330, 157] on button "Copy Forward" at bounding box center [325, 159] width 31 height 10
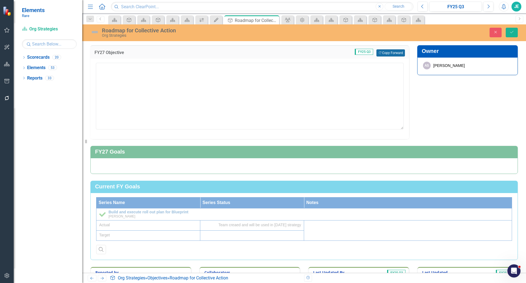
type textarea "Codify Rare’s BCD knowledge to advance our internal sharing and learning and ou…"
click at [509, 27] on div "Roadmap for Collective Action Org Strategies Close Save" at bounding box center [304, 32] width 444 height 10
click at [509, 30] on button "Save" at bounding box center [512, 33] width 12 height 10
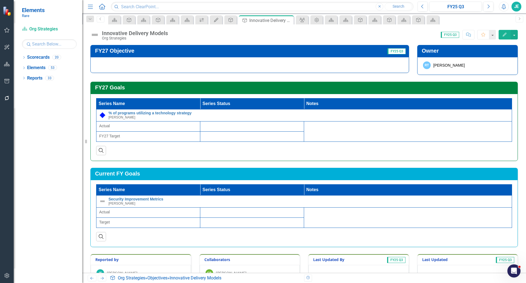
click at [274, 60] on div at bounding box center [249, 65] width 319 height 16
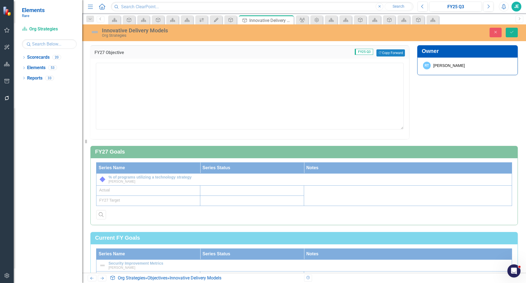
click at [386, 56] on div "Copy Forward Copy Forward" at bounding box center [389, 52] width 31 height 7
click at [387, 52] on button "Copy Forward Copy Forward" at bounding box center [391, 52] width 28 height 7
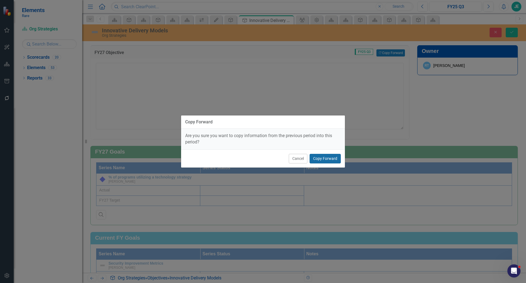
click at [333, 158] on button "Copy Forward" at bounding box center [325, 159] width 31 height 10
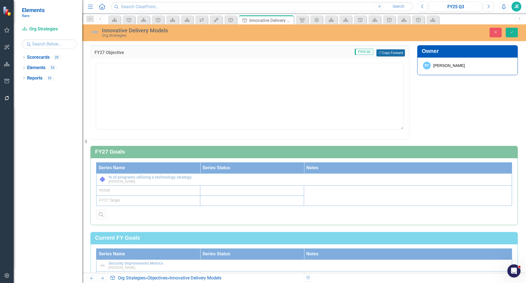
type textarea "Integrate technology into new delivery models to support Rare’s direct delivery…"
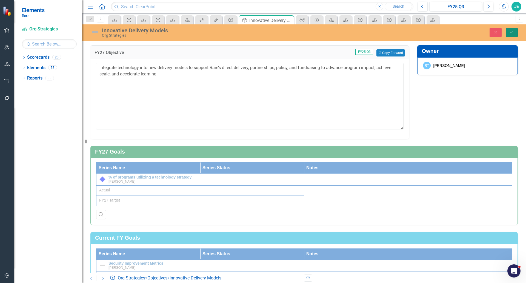
click at [513, 31] on icon "Save" at bounding box center [512, 32] width 5 height 4
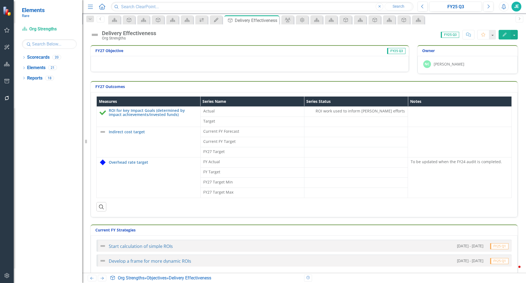
click at [299, 69] on div at bounding box center [250, 64] width 318 height 16
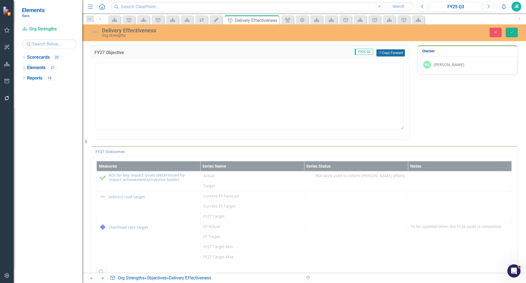
click at [395, 55] on button "Copy Forward Copy Forward" at bounding box center [391, 52] width 28 height 7
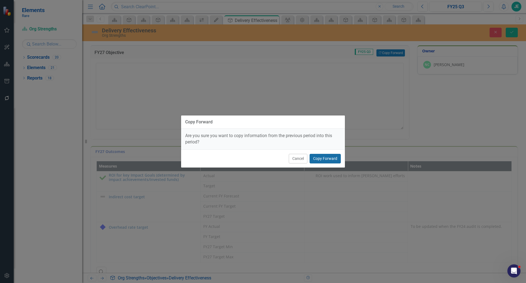
click at [326, 159] on button "Copy Forward" at bounding box center [325, 159] width 31 height 10
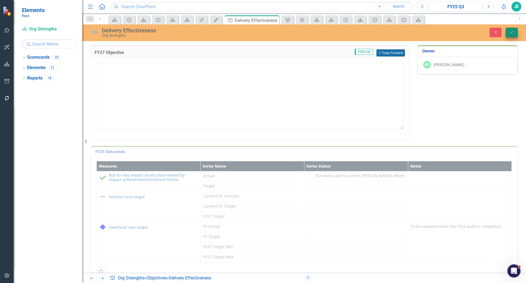
type textarea "Ensure that Rare operates as effectively as possible and that our Programs achi…"
click at [515, 33] on button "Save" at bounding box center [512, 33] width 12 height 10
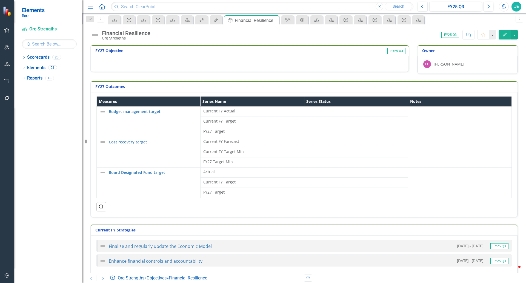
click at [331, 63] on div at bounding box center [250, 64] width 318 height 16
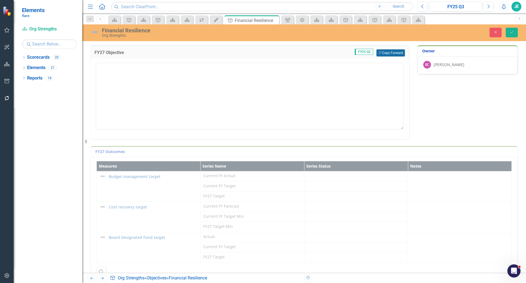
click at [385, 53] on button "Copy Forward Copy Forward" at bounding box center [391, 52] width 28 height 7
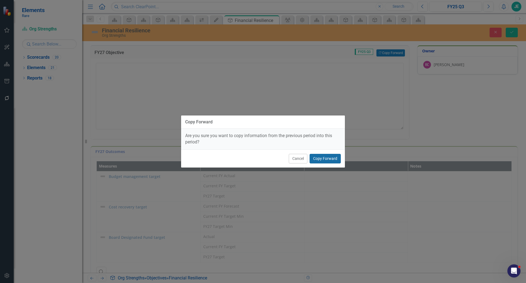
drag, startPoint x: 329, startPoint y: 156, endPoint x: 463, endPoint y: 54, distance: 168.0
click at [329, 157] on button "Copy Forward" at bounding box center [325, 159] width 31 height 10
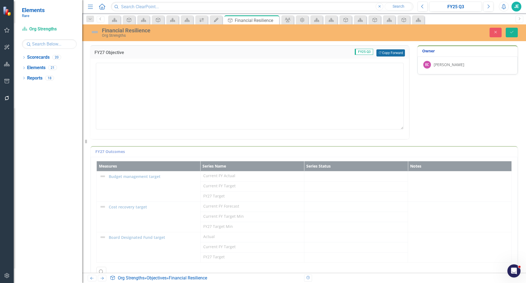
type textarea "Ensure that the organization has a sustainable and long-term process to withsta…"
click at [515, 30] on button "Save" at bounding box center [512, 33] width 12 height 10
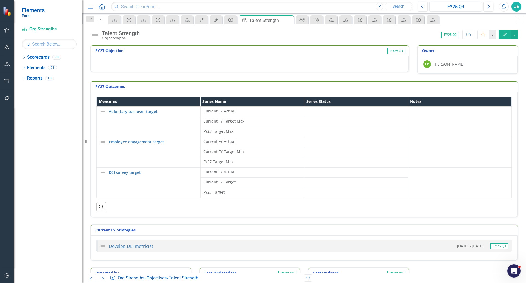
click at [262, 63] on div at bounding box center [250, 64] width 318 height 16
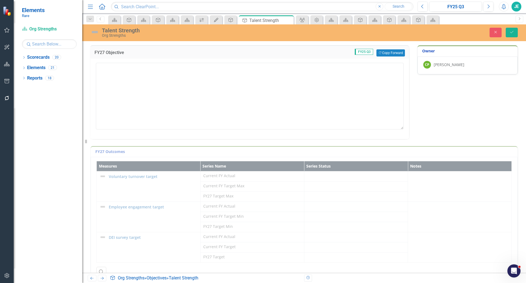
click at [384, 48] on div "FY27 Objective FY25 Q3 Copy Forward Copy Forward" at bounding box center [249, 51] width 319 height 13
click at [384, 49] on div "FY27 Objective FY25 Q3 Copy Forward Copy Forward" at bounding box center [249, 51] width 319 height 13
click at [385, 50] on button "Copy Forward Copy Forward" at bounding box center [391, 52] width 28 height 7
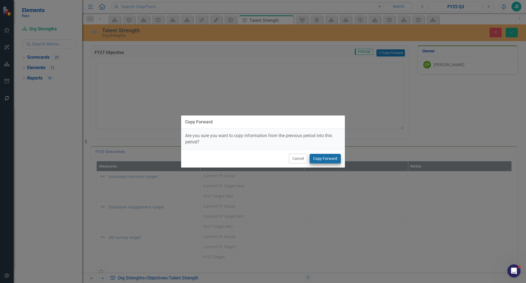
click at [330, 153] on div "Cancel Copy Forward" at bounding box center [263, 158] width 164 height 18
click at [328, 155] on button "Copy Forward" at bounding box center [325, 159] width 31 height 10
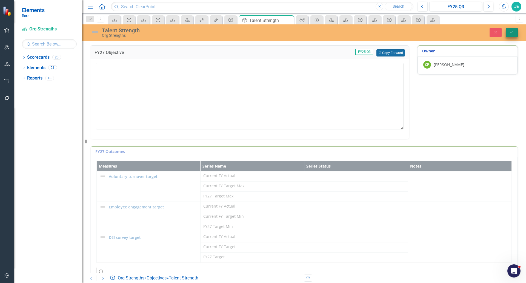
type textarea "Be an employer of choice as a diverse, equitable, and inclusive organization th…"
click at [513, 34] on button "Save" at bounding box center [512, 33] width 12 height 10
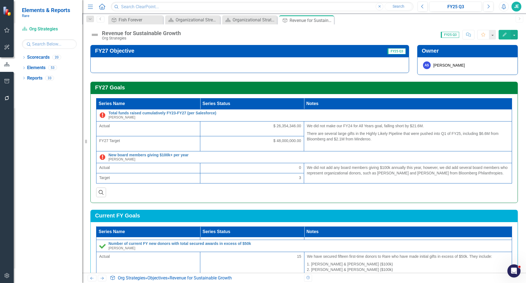
click at [202, 66] on div at bounding box center [249, 65] width 319 height 16
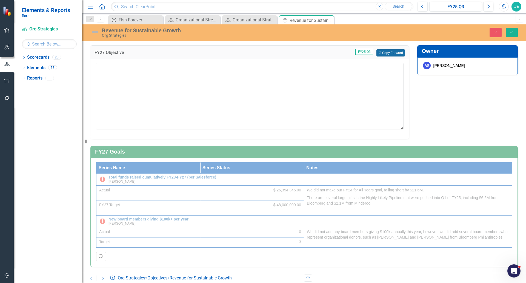
click at [384, 53] on button "Copy Forward Copy Forward" at bounding box center [391, 52] width 28 height 7
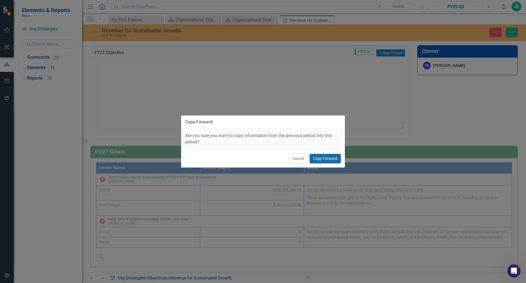
click at [325, 158] on button "Copy Forward" at bounding box center [325, 159] width 31 height 10
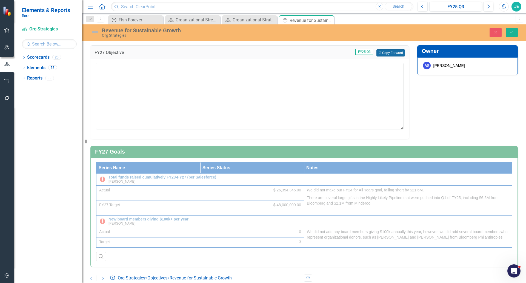
type textarea "Expand and diversify Rare's base of support to build greater flexibility and re…"
click at [511, 30] on icon "Save" at bounding box center [512, 32] width 5 height 4
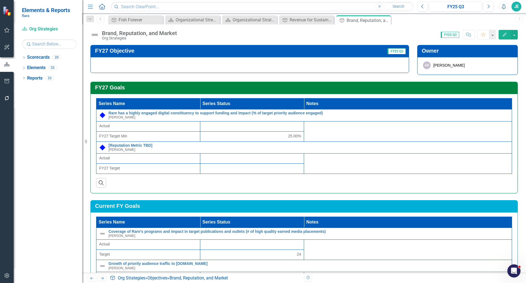
click at [227, 66] on div at bounding box center [249, 65] width 319 height 16
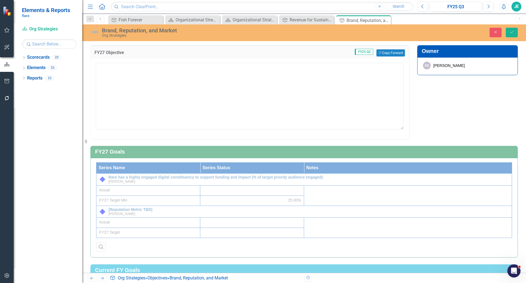
click at [398, 58] on div "FY27 Objective FY25 Q3 Copy Forward Copy Forward" at bounding box center [249, 51] width 319 height 13
click at [397, 54] on button "Copy Forward Copy Forward" at bounding box center [391, 52] width 28 height 7
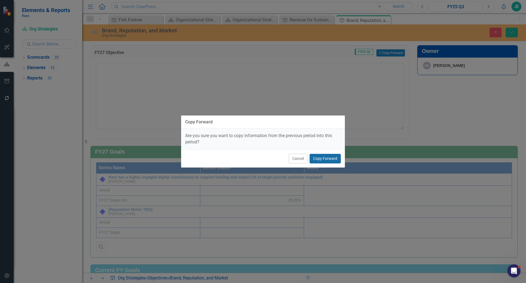
click at [326, 158] on button "Copy Forward" at bounding box center [325, 159] width 31 height 10
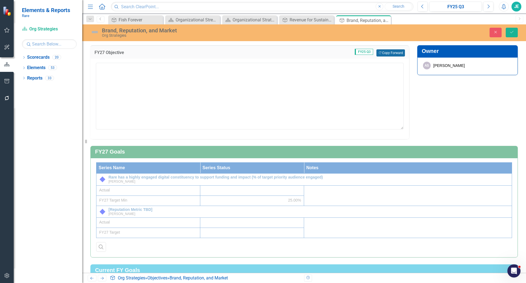
type textarea "Rare’s reputation, influence, and funding place it at the lead of an expanding …"
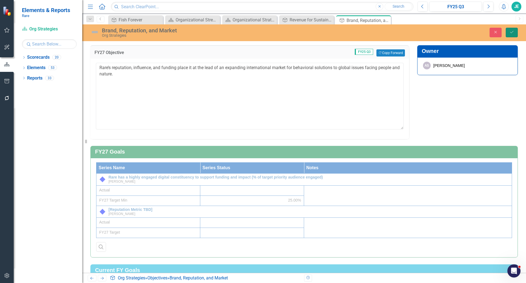
click at [517, 33] on button "Save" at bounding box center [512, 33] width 12 height 10
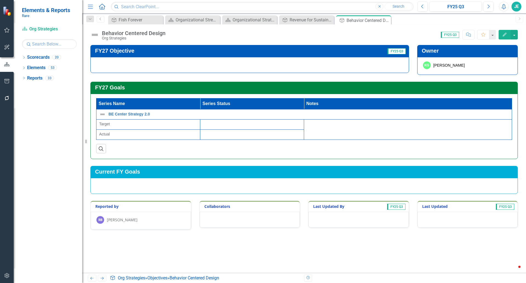
click at [227, 64] on div at bounding box center [249, 65] width 319 height 16
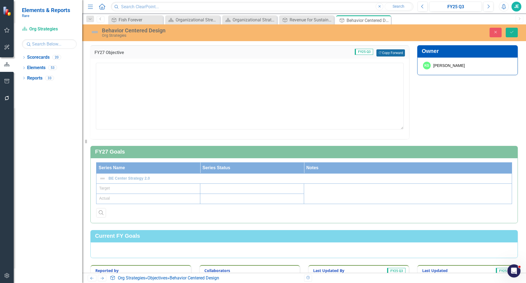
click at [396, 55] on button "Copy Forward Copy Forward" at bounding box center [391, 52] width 28 height 7
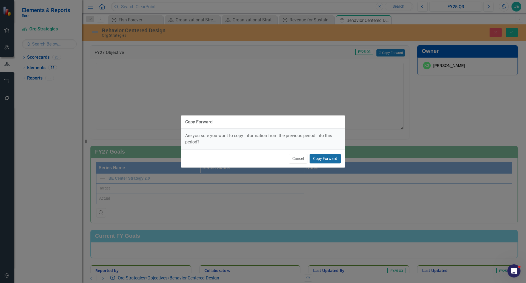
click at [320, 163] on button "Copy Forward" at bounding box center [325, 159] width 31 height 10
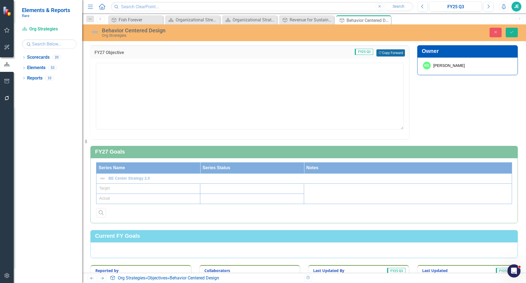
type textarea "Drive the widespread adoption of behaviorally informed solutions across the fie…"
click at [513, 30] on button "Save" at bounding box center [512, 33] width 12 height 10
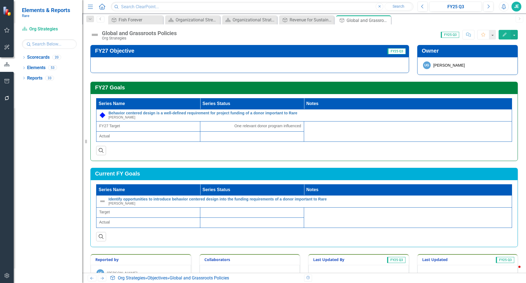
click at [220, 64] on div at bounding box center [249, 65] width 319 height 16
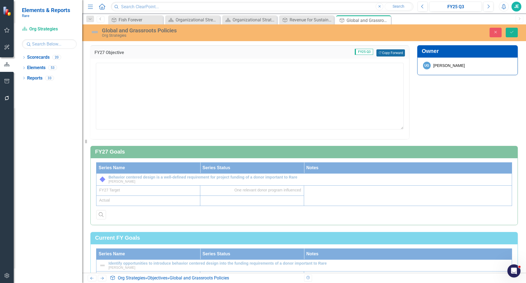
click at [383, 54] on button "Copy Forward Copy Forward" at bounding box center [391, 52] width 28 height 7
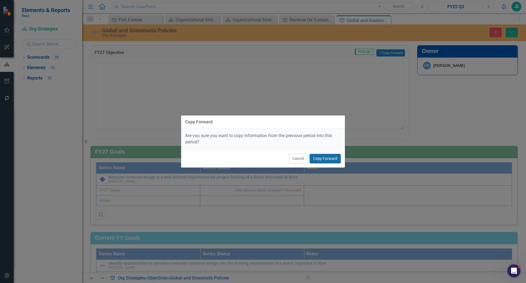
click at [319, 157] on button "Copy Forward" at bounding box center [325, 159] width 31 height 10
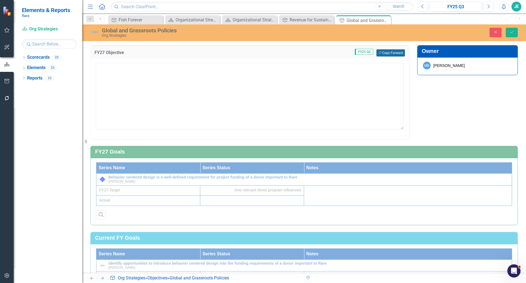
type textarea "Connect community policy needs to global climate and biodiversity forums, and i…"
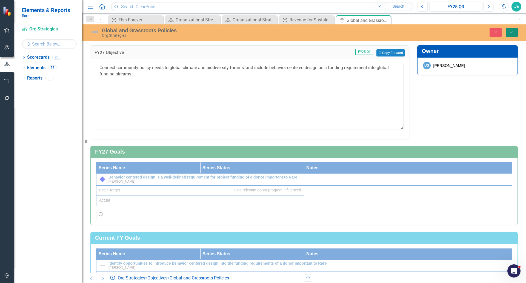
click at [511, 32] on icon "Save" at bounding box center [512, 32] width 5 height 4
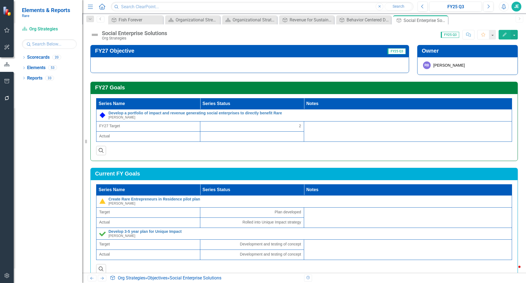
click at [265, 65] on div at bounding box center [249, 65] width 319 height 16
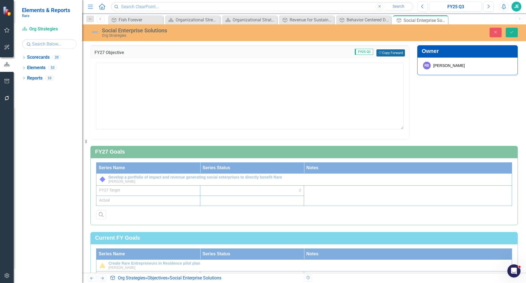
click at [383, 53] on button "Copy Forward Copy Forward" at bounding box center [391, 52] width 28 height 7
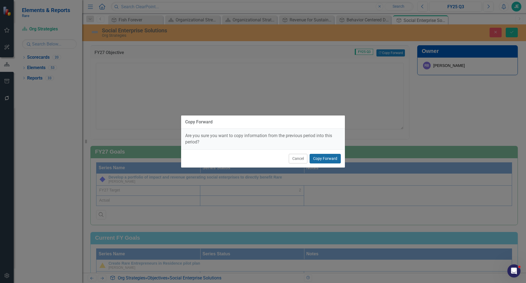
click at [315, 161] on button "Copy Forward" at bounding box center [325, 159] width 31 height 10
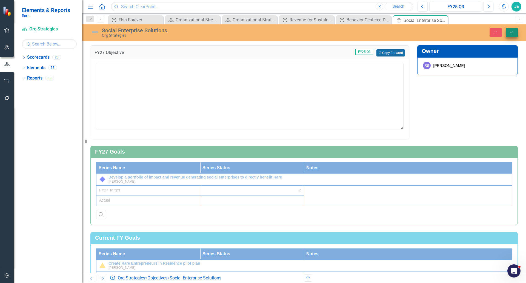
type textarea "TBD"
click at [510, 34] on icon "Save" at bounding box center [512, 32] width 5 height 4
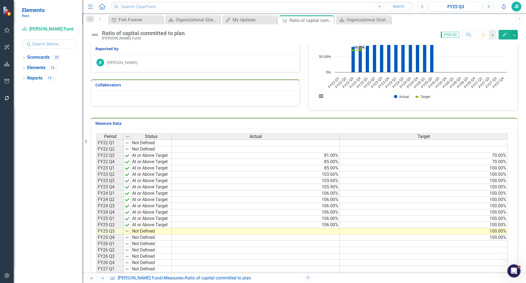
scroll to position [91, 0]
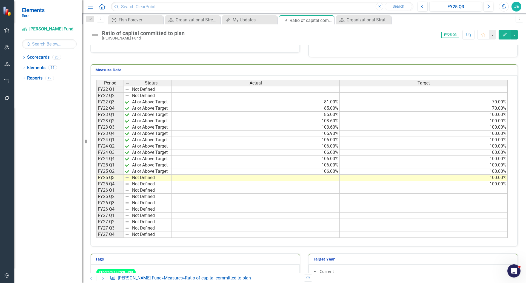
click at [326, 172] on td "106.00%" at bounding box center [256, 171] width 168 height 6
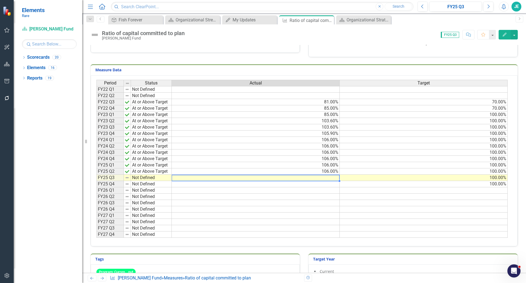
type textarea "106"
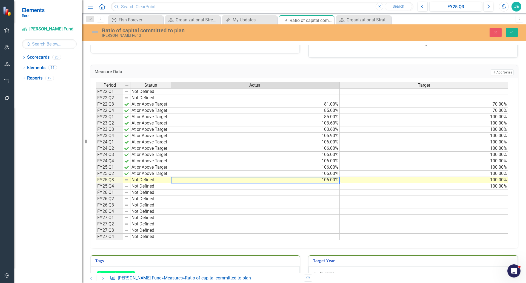
click at [134, 179] on td "Not Defined" at bounding box center [151, 180] width 41 height 6
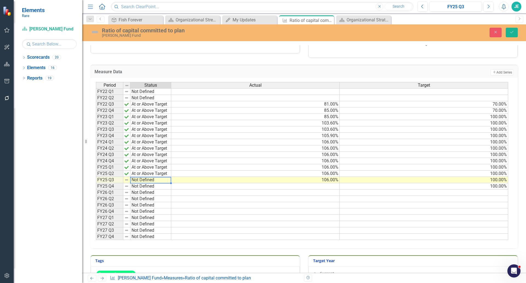
click at [134, 179] on td "Not Defined" at bounding box center [151, 180] width 41 height 6
type textarea "At or Above Target"
click at [155, 186] on div "Period Status Actual Target FY22 Q1 Not Defined FY22 Q2 Not Defined FY22 Q3 At …" at bounding box center [302, 161] width 413 height 158
click at [511, 35] on button "Save" at bounding box center [512, 33] width 12 height 10
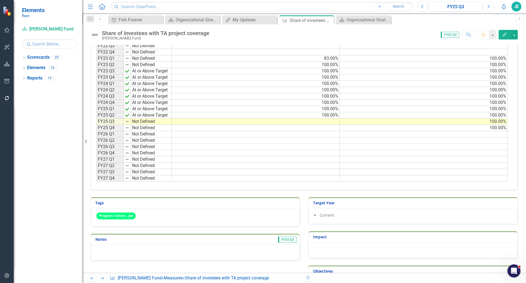
scroll to position [136, 0]
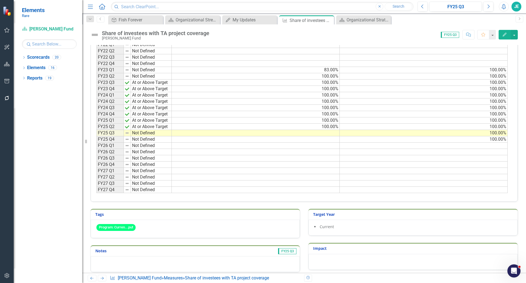
click at [316, 126] on td "100.00%" at bounding box center [256, 127] width 168 height 6
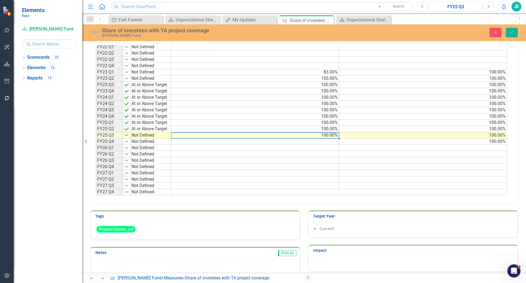
type textarea "100"
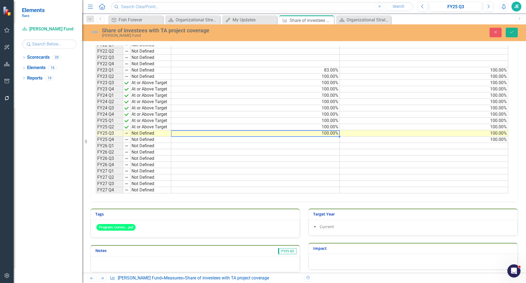
click at [132, 134] on td "Not Defined" at bounding box center [151, 133] width 41 height 6
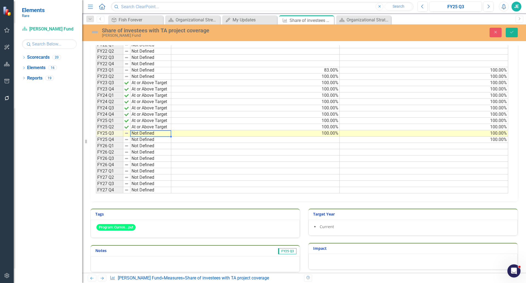
click at [132, 134] on td "Not Defined" at bounding box center [151, 133] width 41 height 6
type textarea "At or Above Target"
click at [166, 140] on div "Period Status Actual Target FY22 Q1 Not Defined FY22 Q2 Not Defined FY22 Q3 Not…" at bounding box center [302, 114] width 413 height 158
click at [510, 34] on button "Save" at bounding box center [512, 33] width 12 height 10
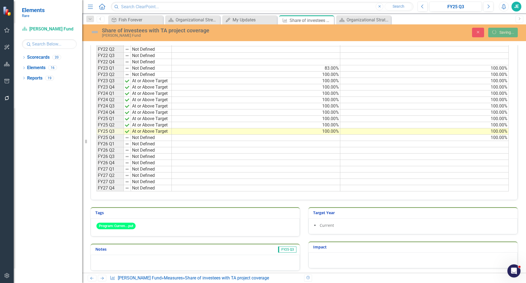
scroll to position [136, 0]
